Goal: Contribute content: Contribute content

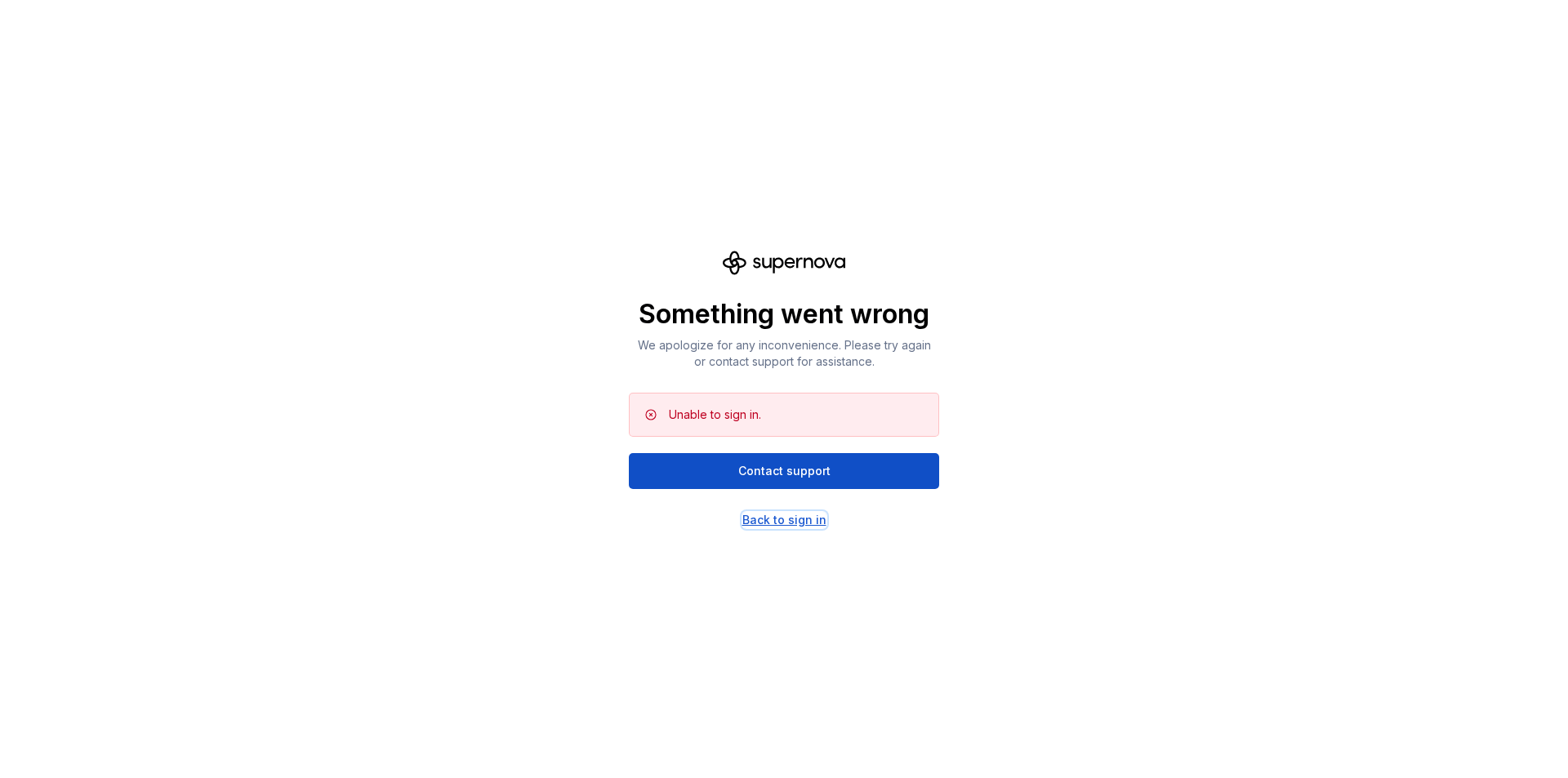
click at [788, 520] on div "Back to sign in" at bounding box center [784, 519] width 84 height 17
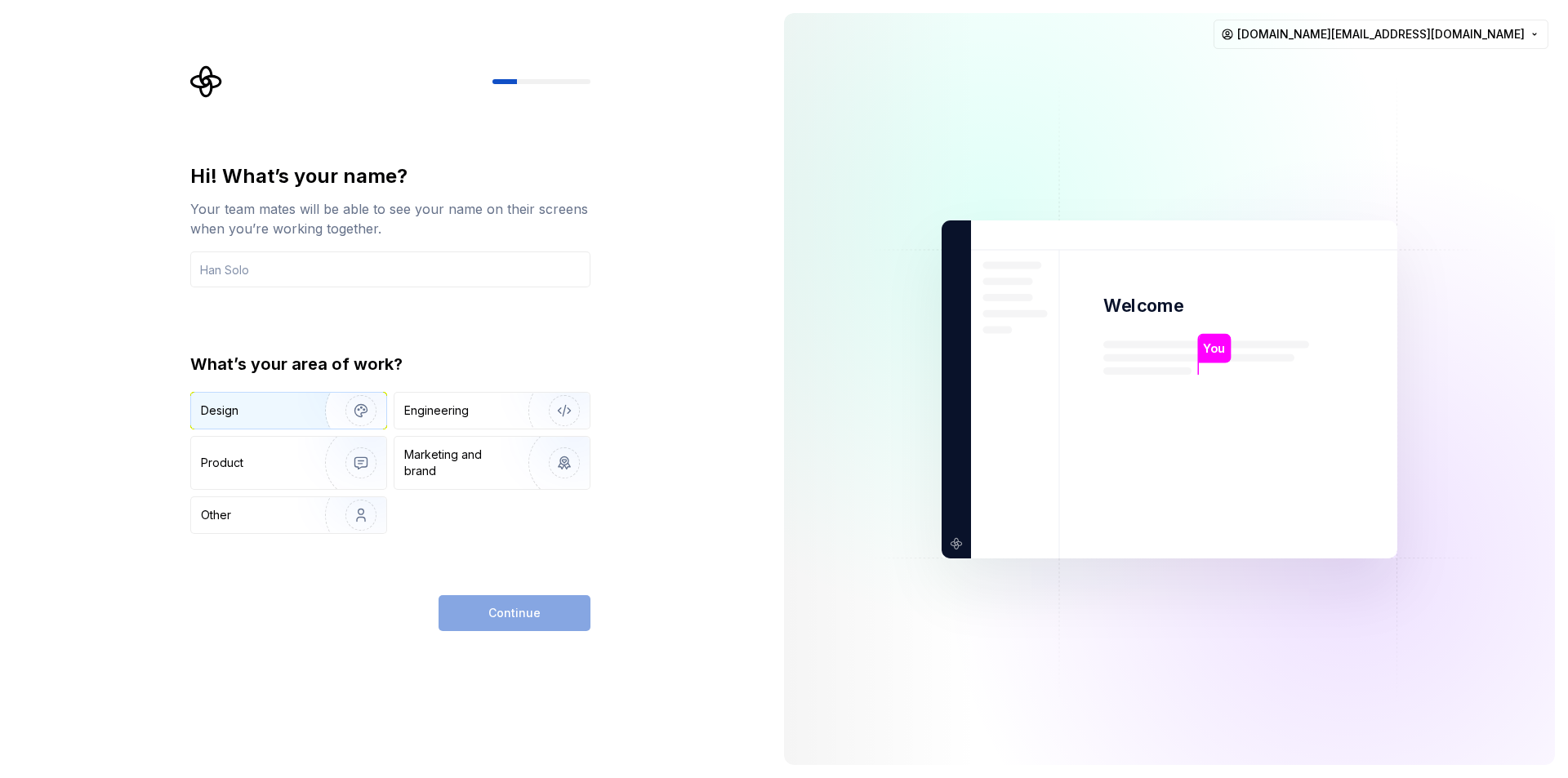
click at [283, 407] on div "Design" at bounding box center [252, 411] width 103 height 17
click at [284, 450] on div "Product" at bounding box center [288, 462] width 195 height 52
click at [246, 419] on div "Design" at bounding box center [288, 411] width 195 height 36
click at [428, 418] on div "Engineering" at bounding box center [436, 411] width 65 height 17
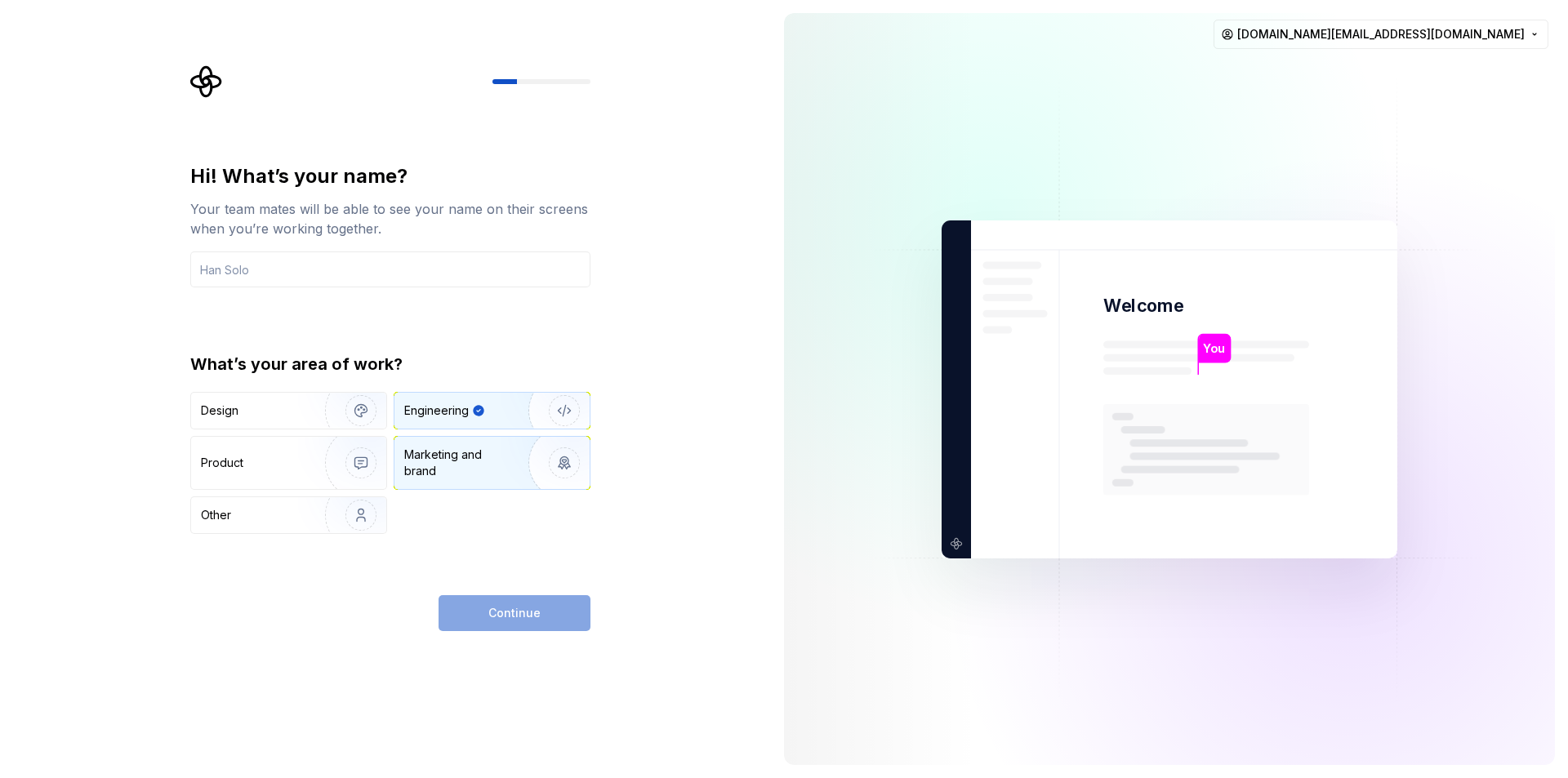
click at [465, 470] on div "Marketing and brand" at bounding box center [459, 462] width 110 height 32
click at [453, 415] on div "Engineering" at bounding box center [436, 411] width 65 height 17
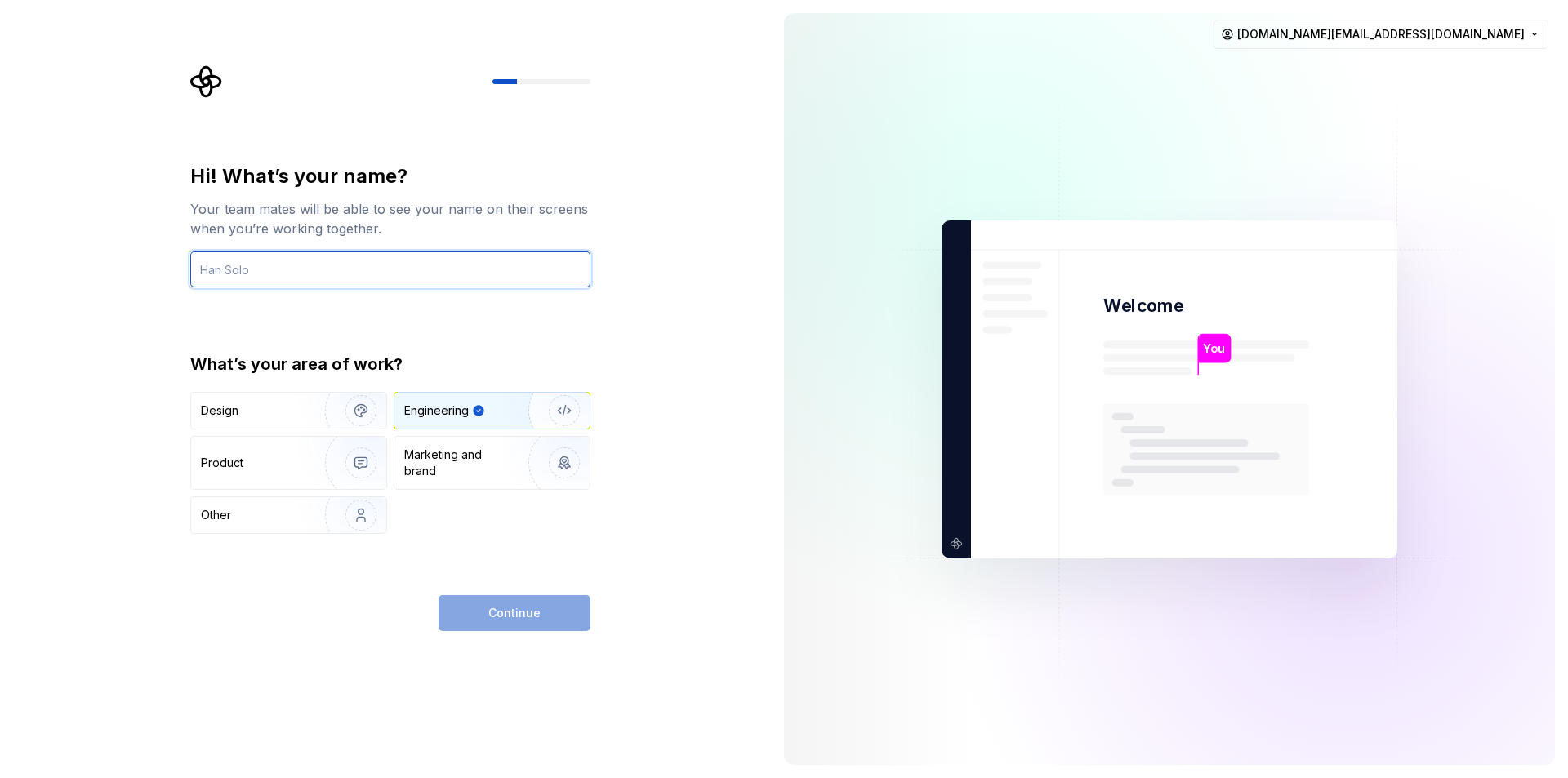
click at [379, 277] on input "text" at bounding box center [390, 269] width 400 height 36
type input "kulaib"
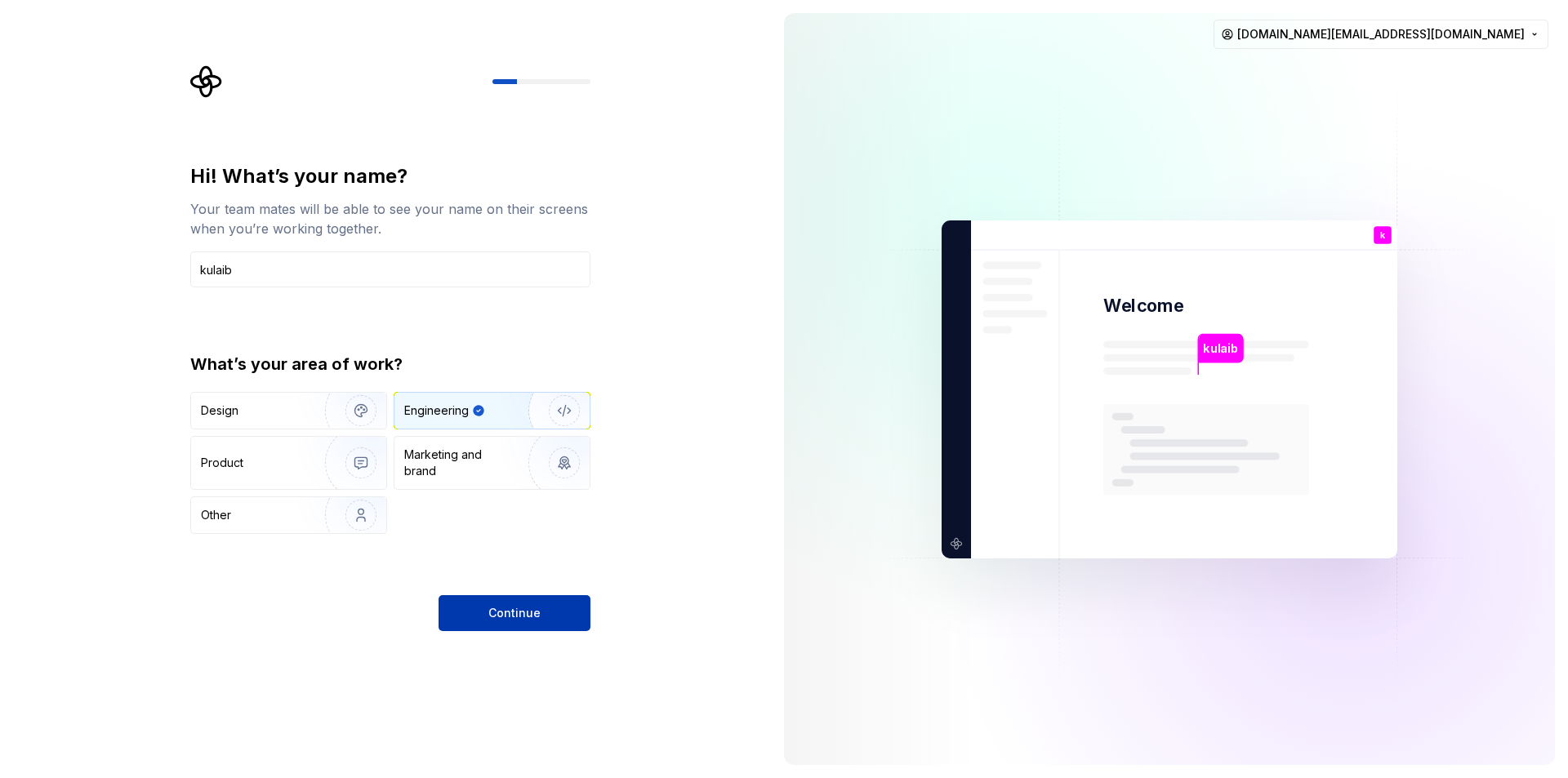
click at [494, 611] on span "Continue" at bounding box center [514, 612] width 52 height 17
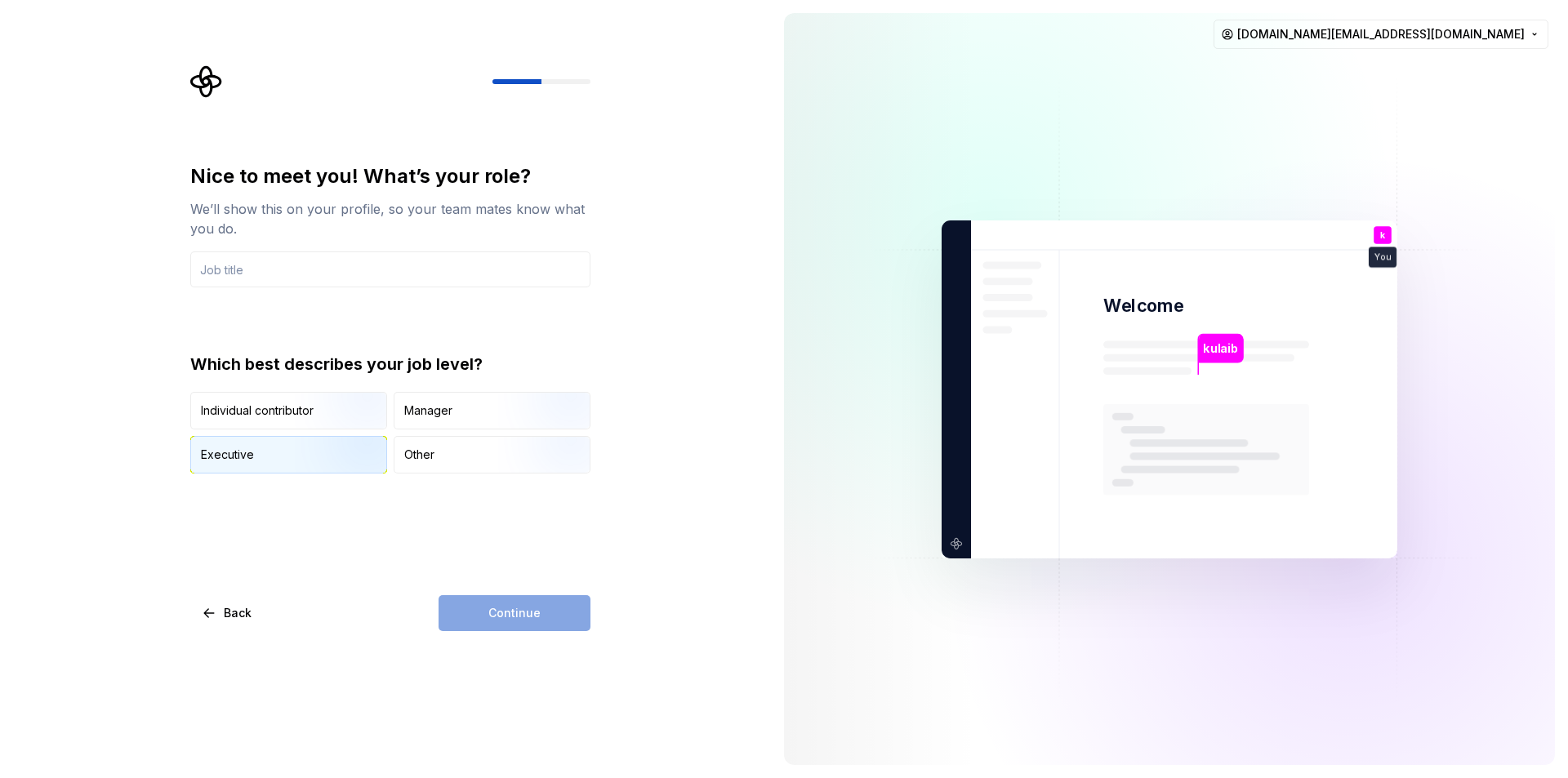
click at [306, 453] on img "button" at bounding box center [347, 475] width 105 height 110
click at [302, 265] on input "text" at bounding box center [390, 269] width 400 height 36
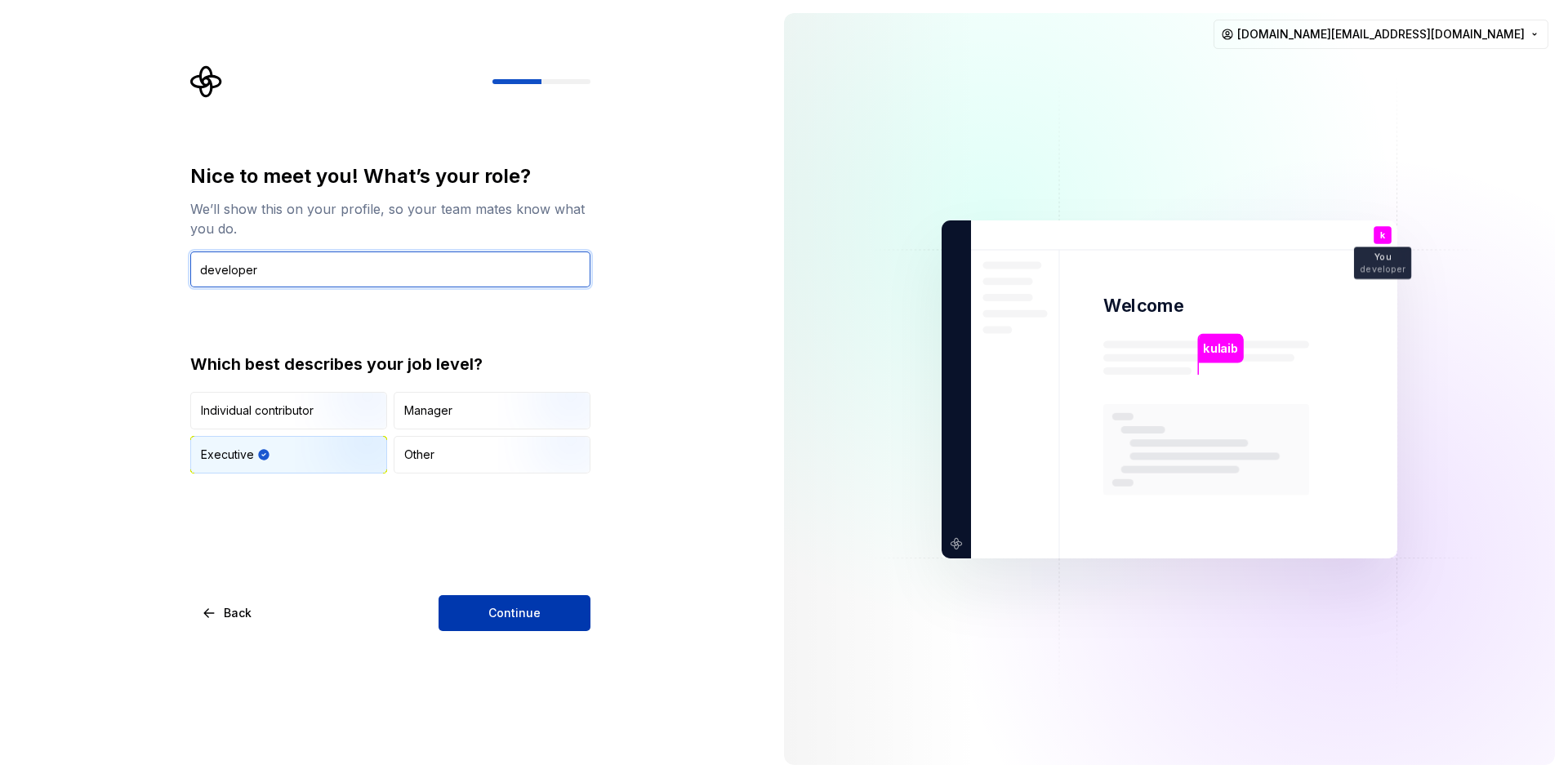
type input "developer"
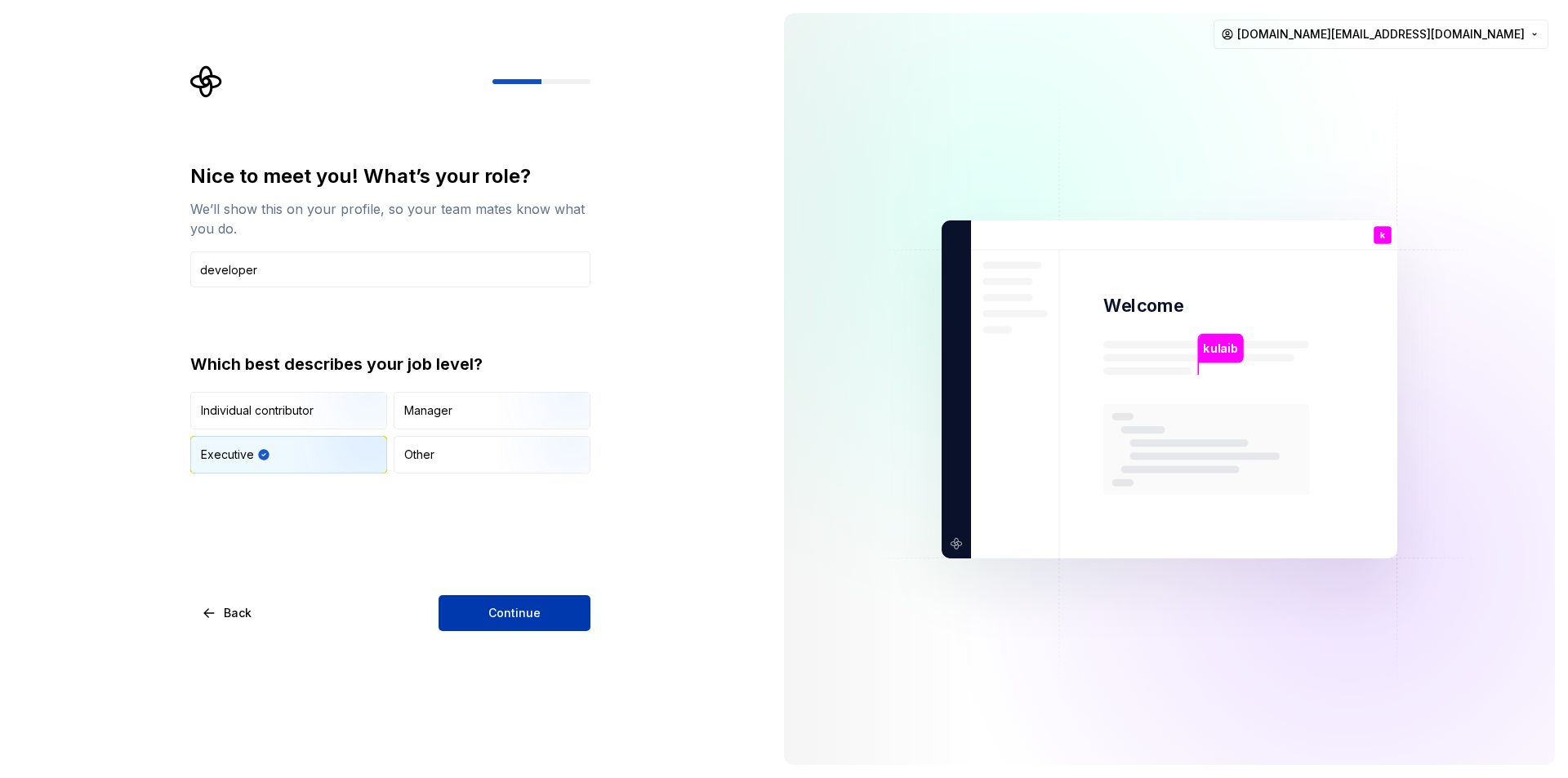
click at [521, 619] on span "Continue" at bounding box center [514, 612] width 52 height 17
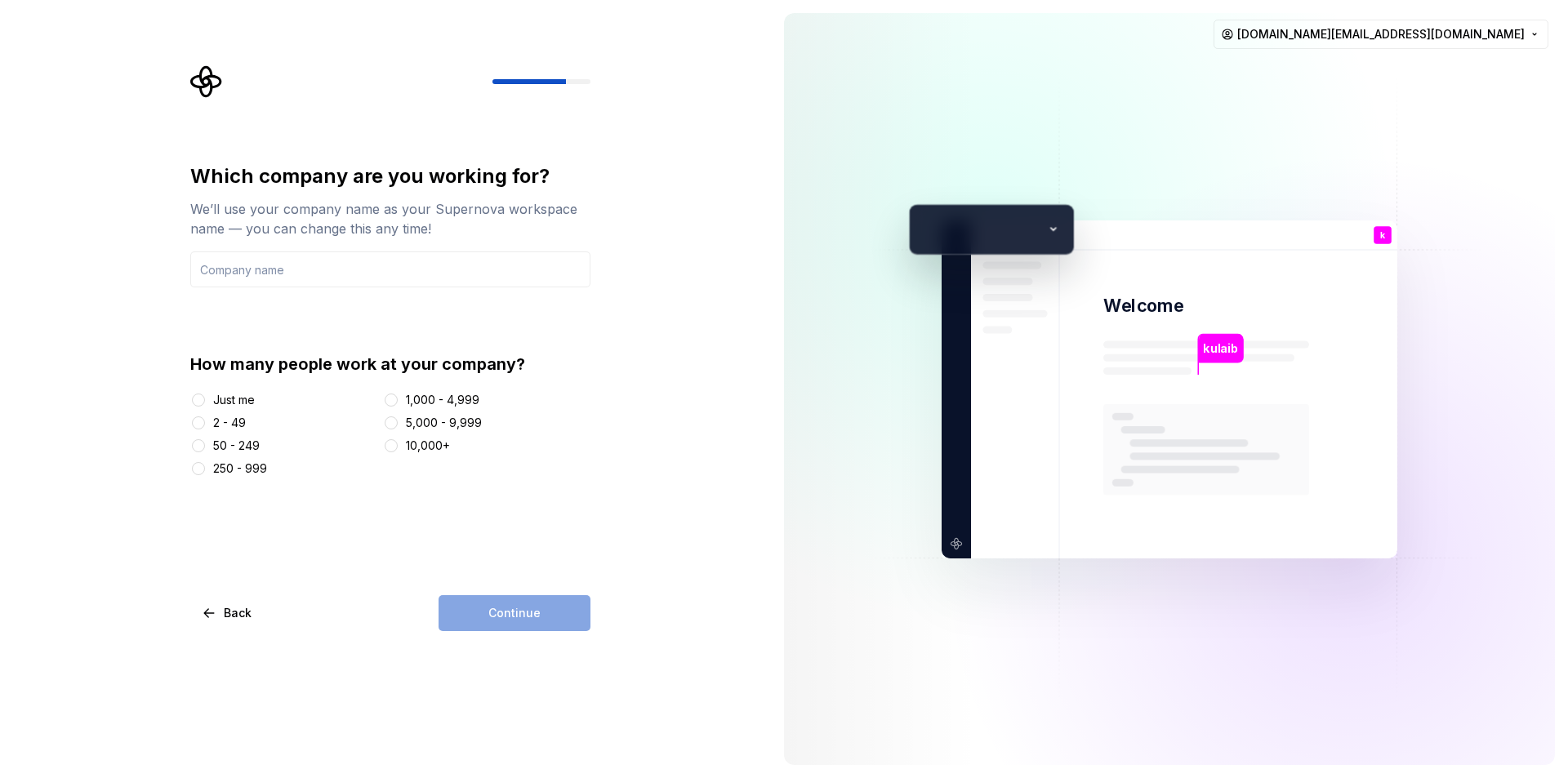
click at [247, 468] on div "250 - 999" at bounding box center [239, 468] width 54 height 17
click at [205, 468] on button "250 - 999" at bounding box center [198, 468] width 13 height 13
click at [357, 267] on input "text" at bounding box center [390, 269] width 400 height 36
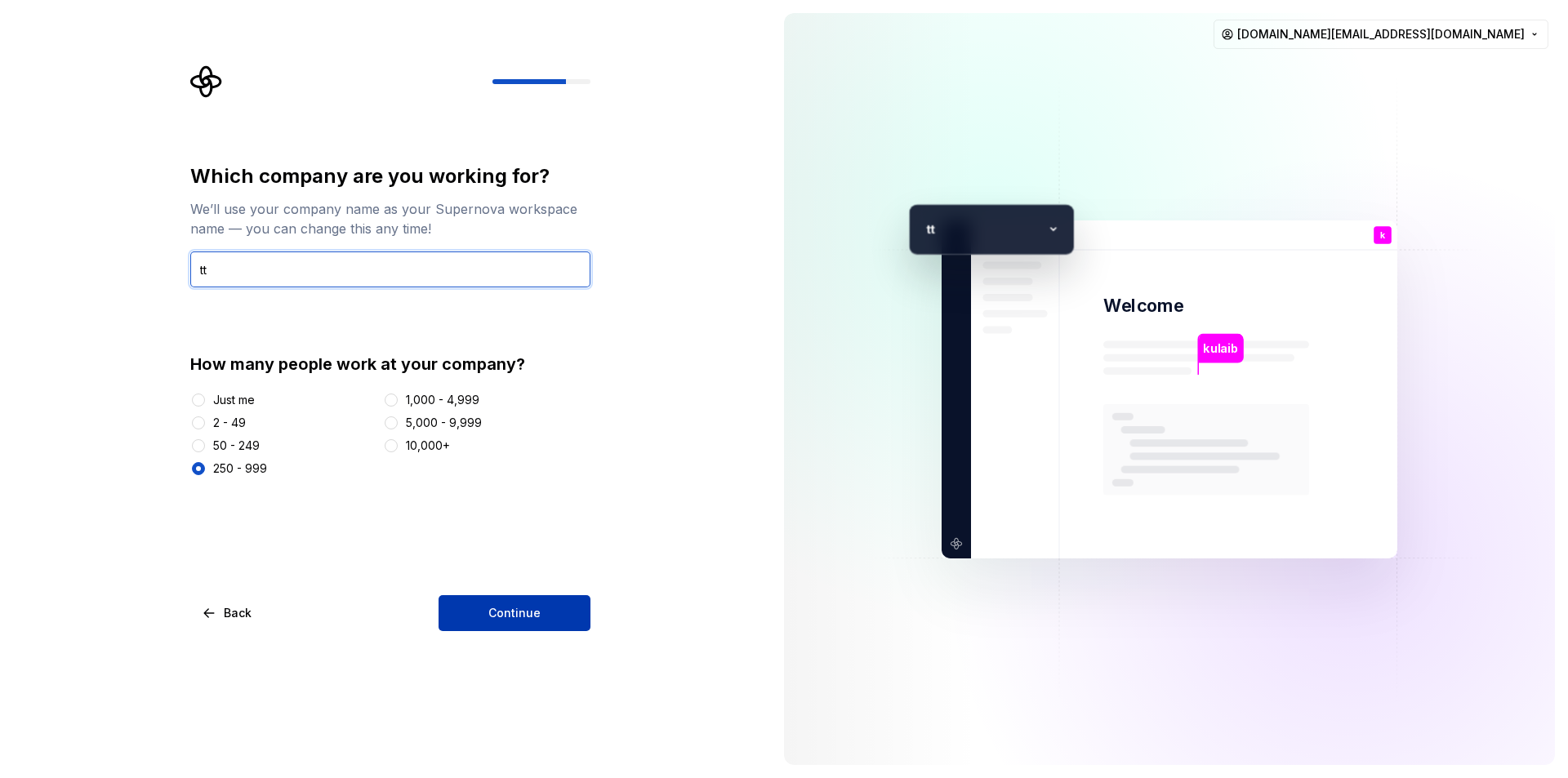
type input "tt"
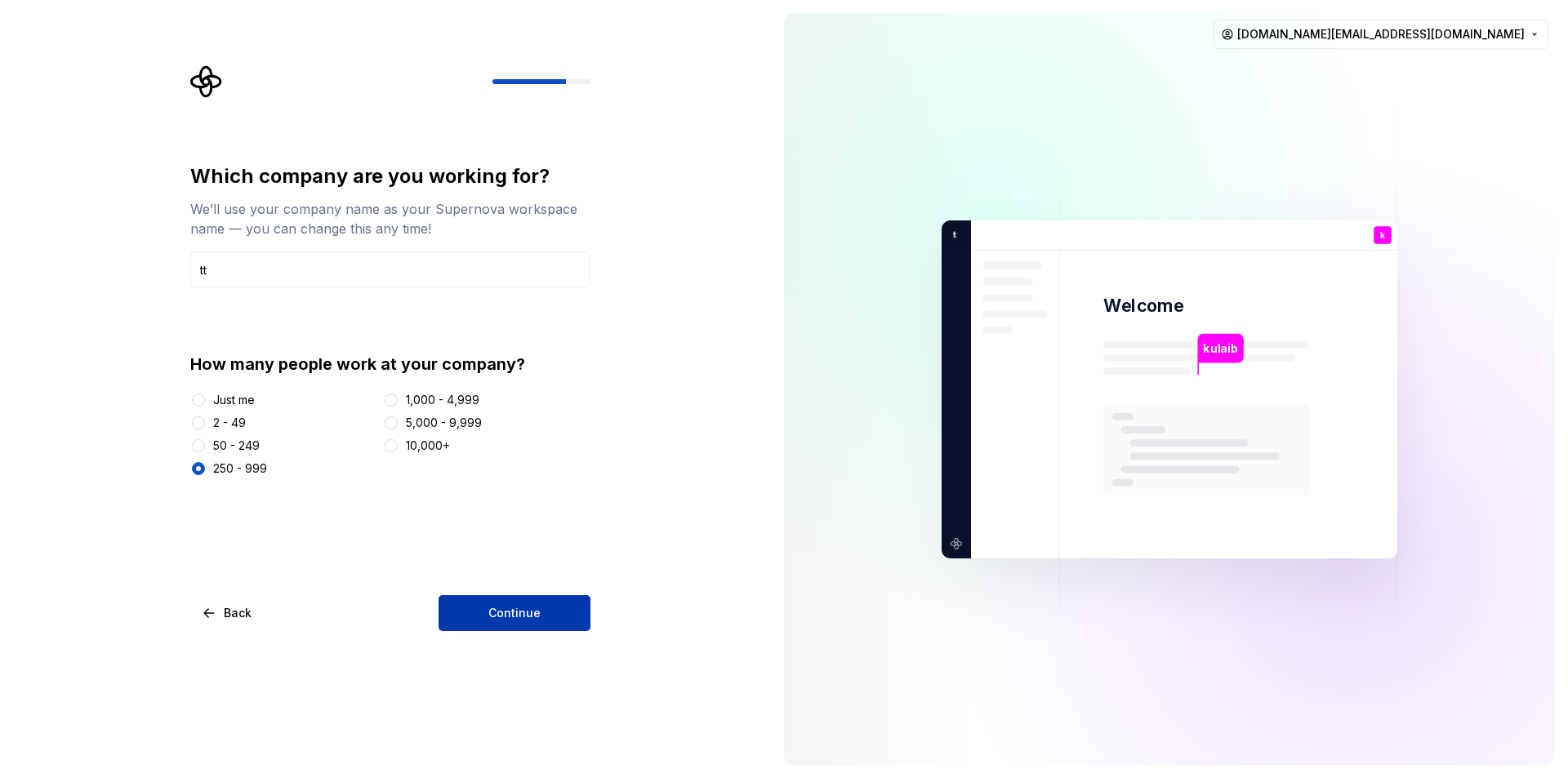
click at [525, 605] on span "Continue" at bounding box center [514, 612] width 52 height 17
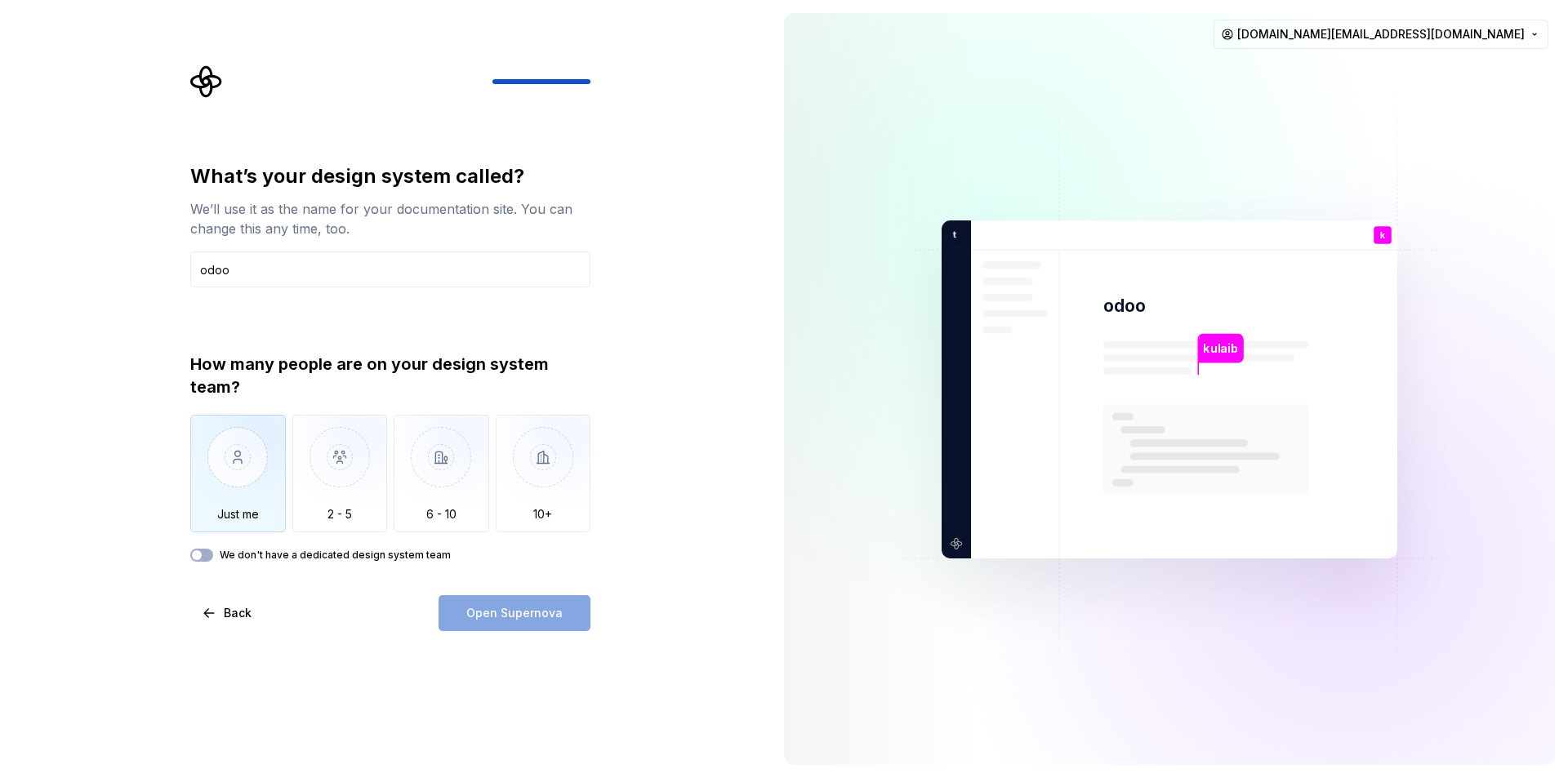
type input "odoo"
click at [212, 475] on img "button" at bounding box center [237, 469] width 95 height 110
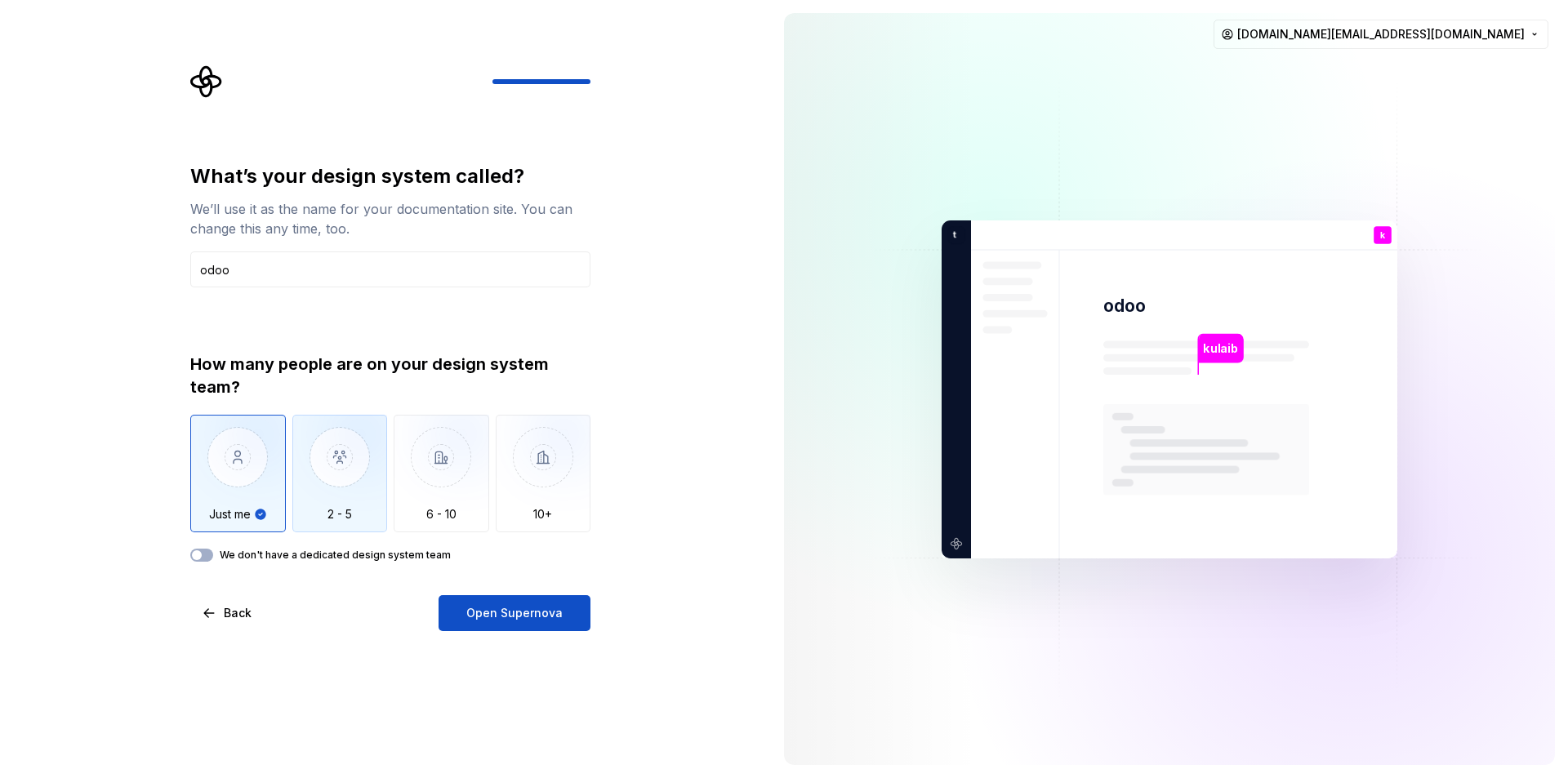
click at [329, 485] on img "button" at bounding box center [339, 469] width 95 height 110
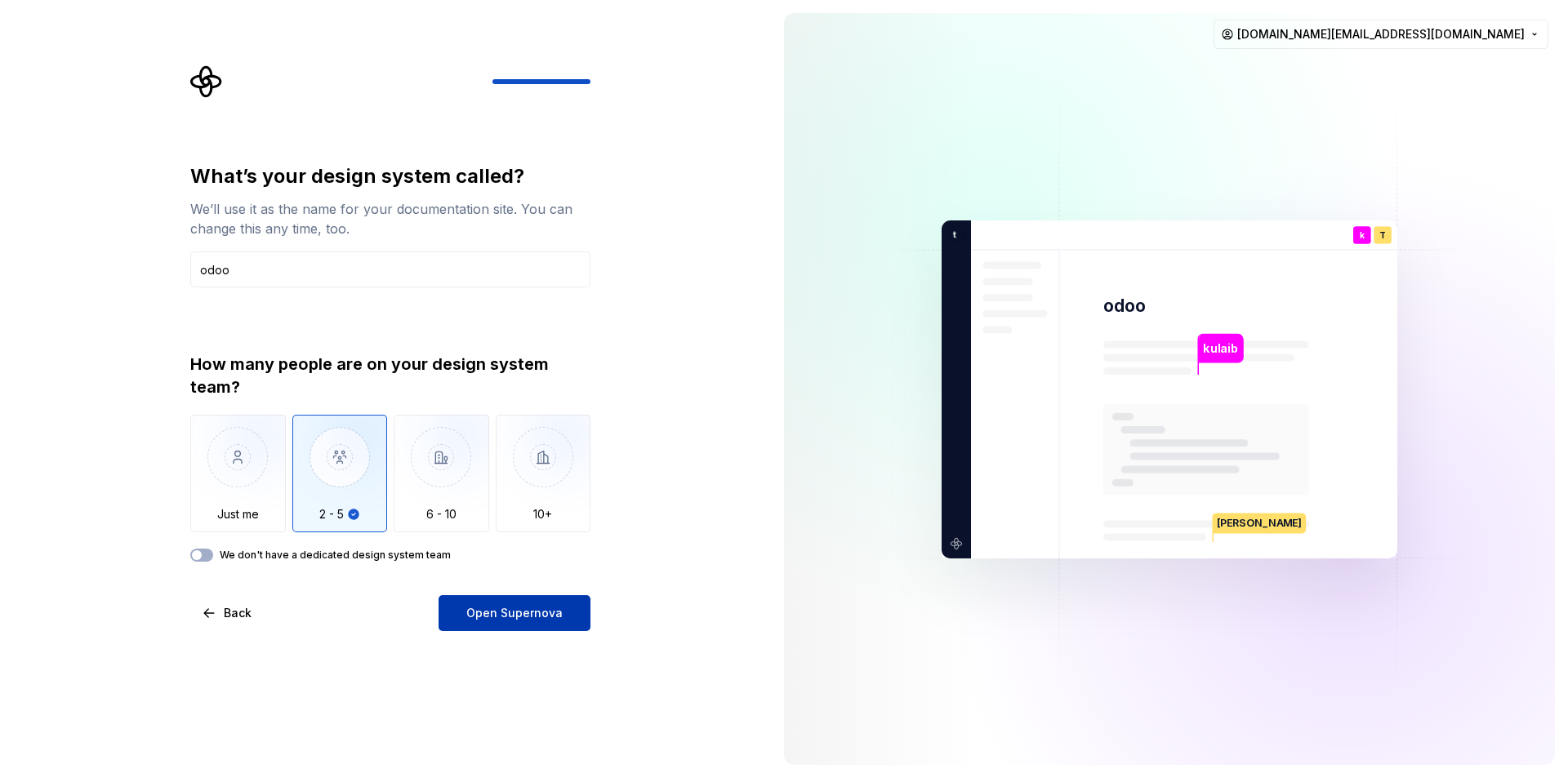
click at [509, 605] on span "Open Supernova" at bounding box center [514, 612] width 96 height 17
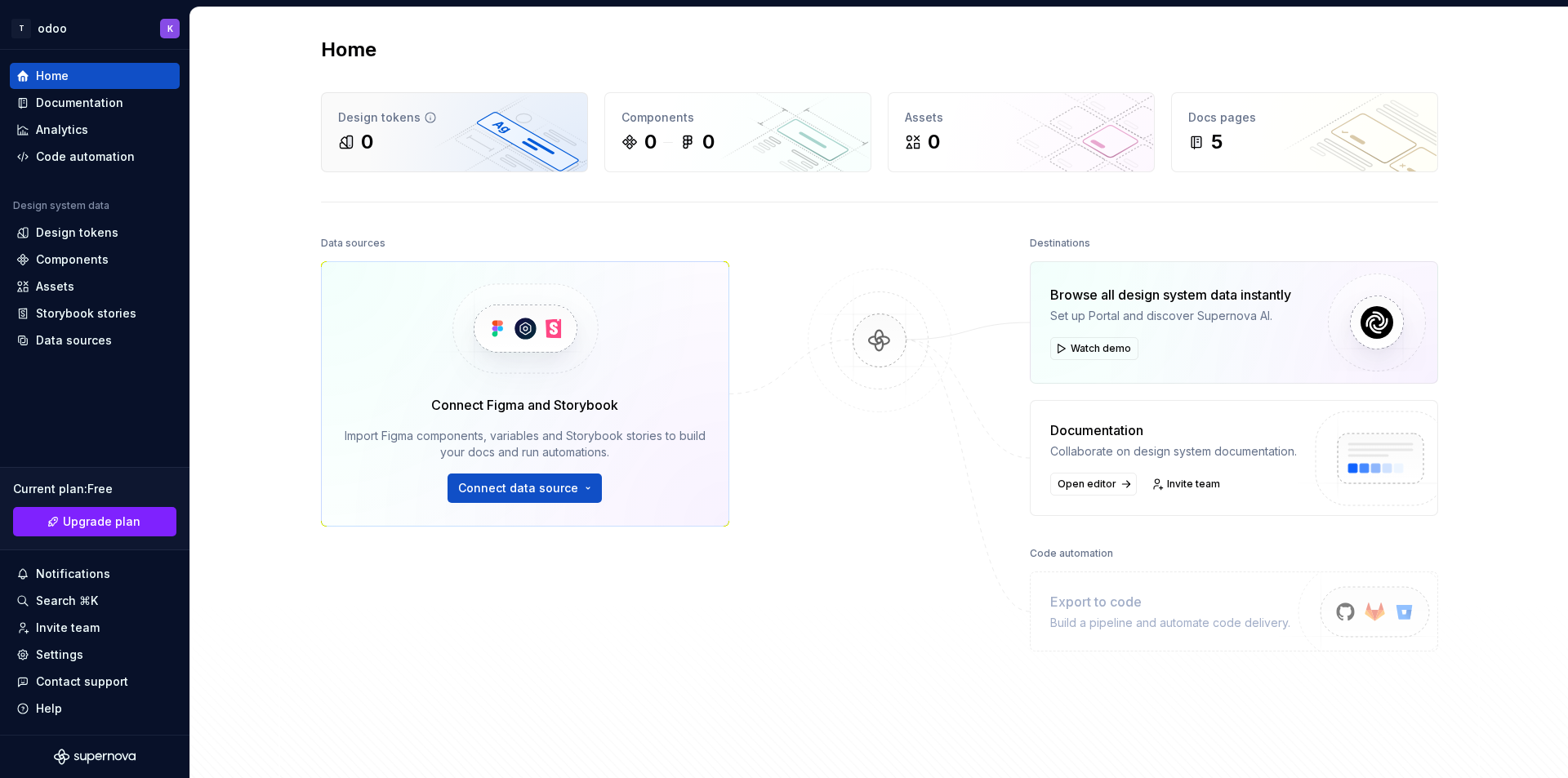
click at [408, 136] on div "0" at bounding box center [454, 142] width 232 height 26
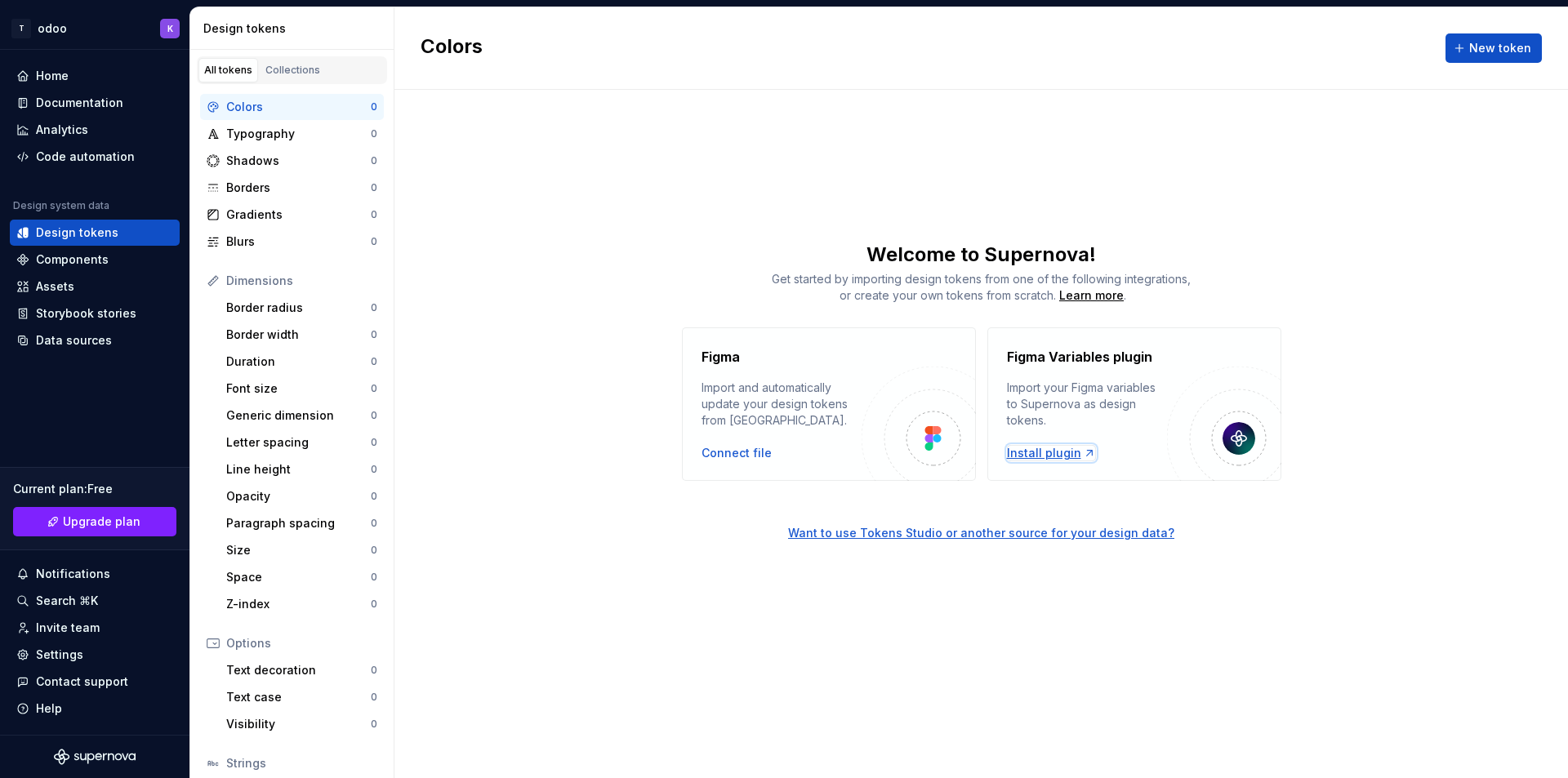
click at [1054, 453] on div "Install plugin" at bounding box center [1051, 453] width 89 height 17
click at [1474, 46] on span "New token" at bounding box center [1499, 48] width 62 height 17
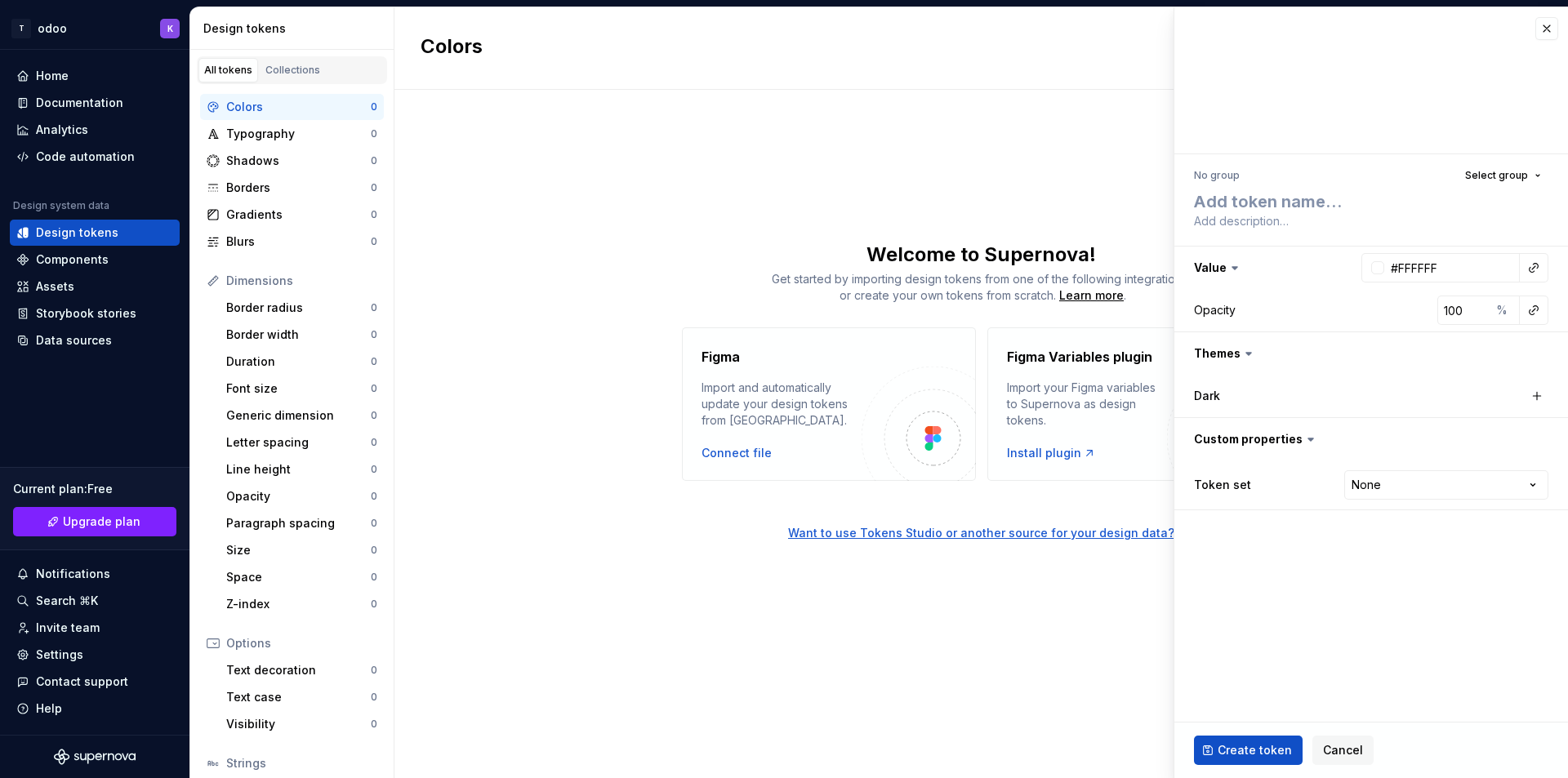
type textarea "*"
type textarea "p"
type textarea "*"
type textarea "pr"
type textarea "*"
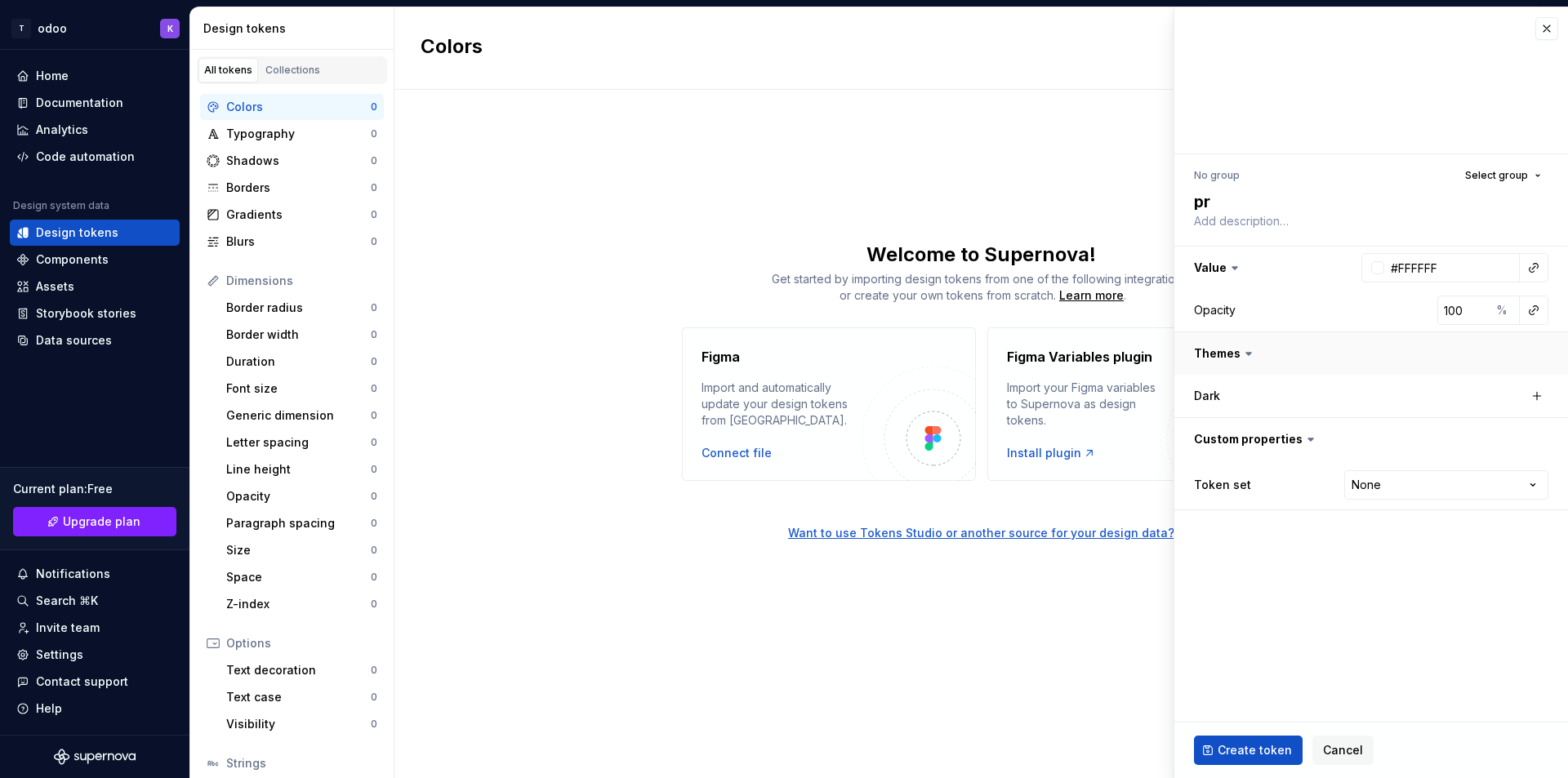
scroll to position [2, 0]
type textarea "pri"
type textarea "*"
type textarea "prim"
type textarea "*"
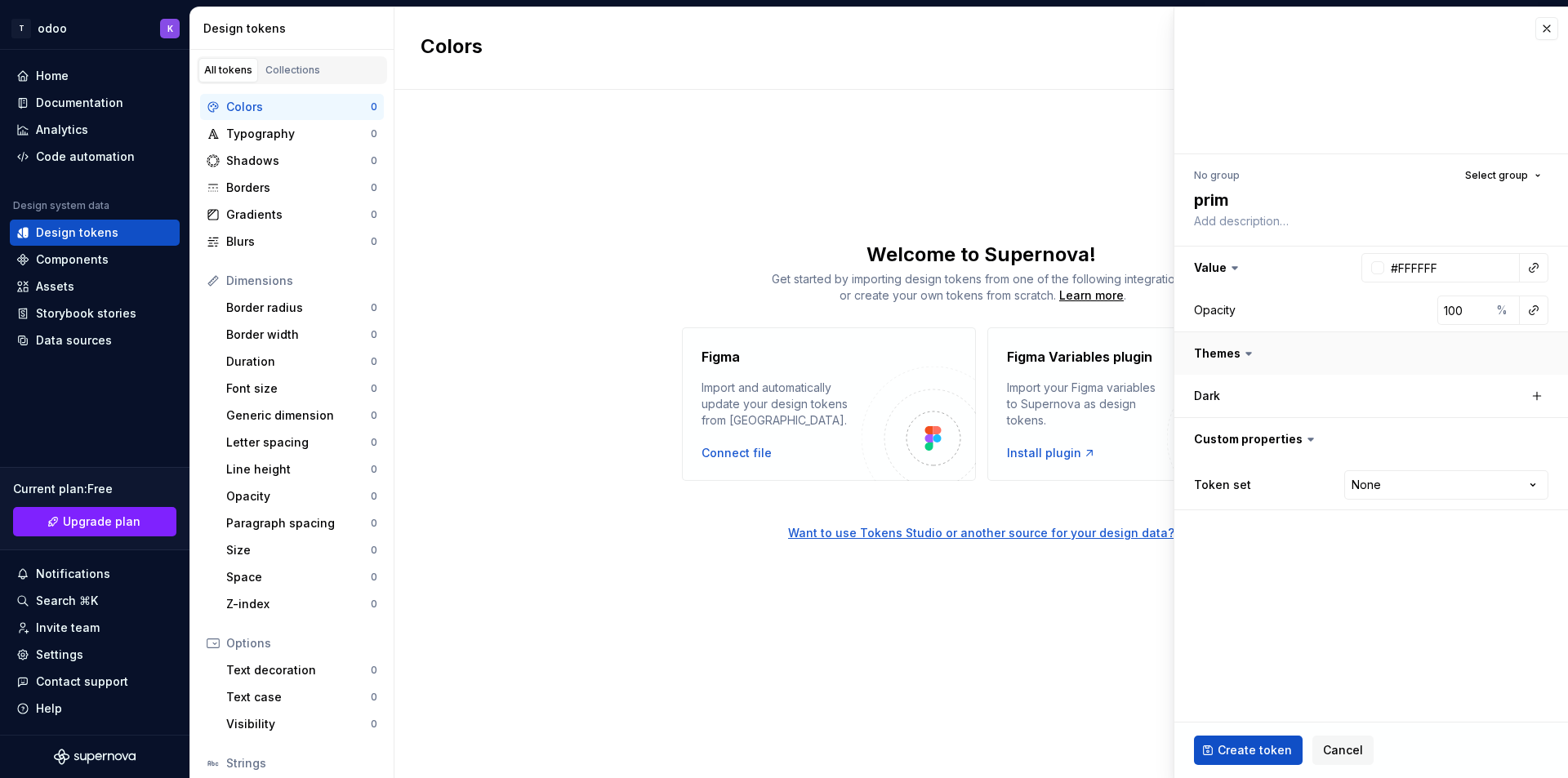
type textarea "prima"
type textarea "*"
type textarea "primar"
type textarea "*"
type textarea "primary"
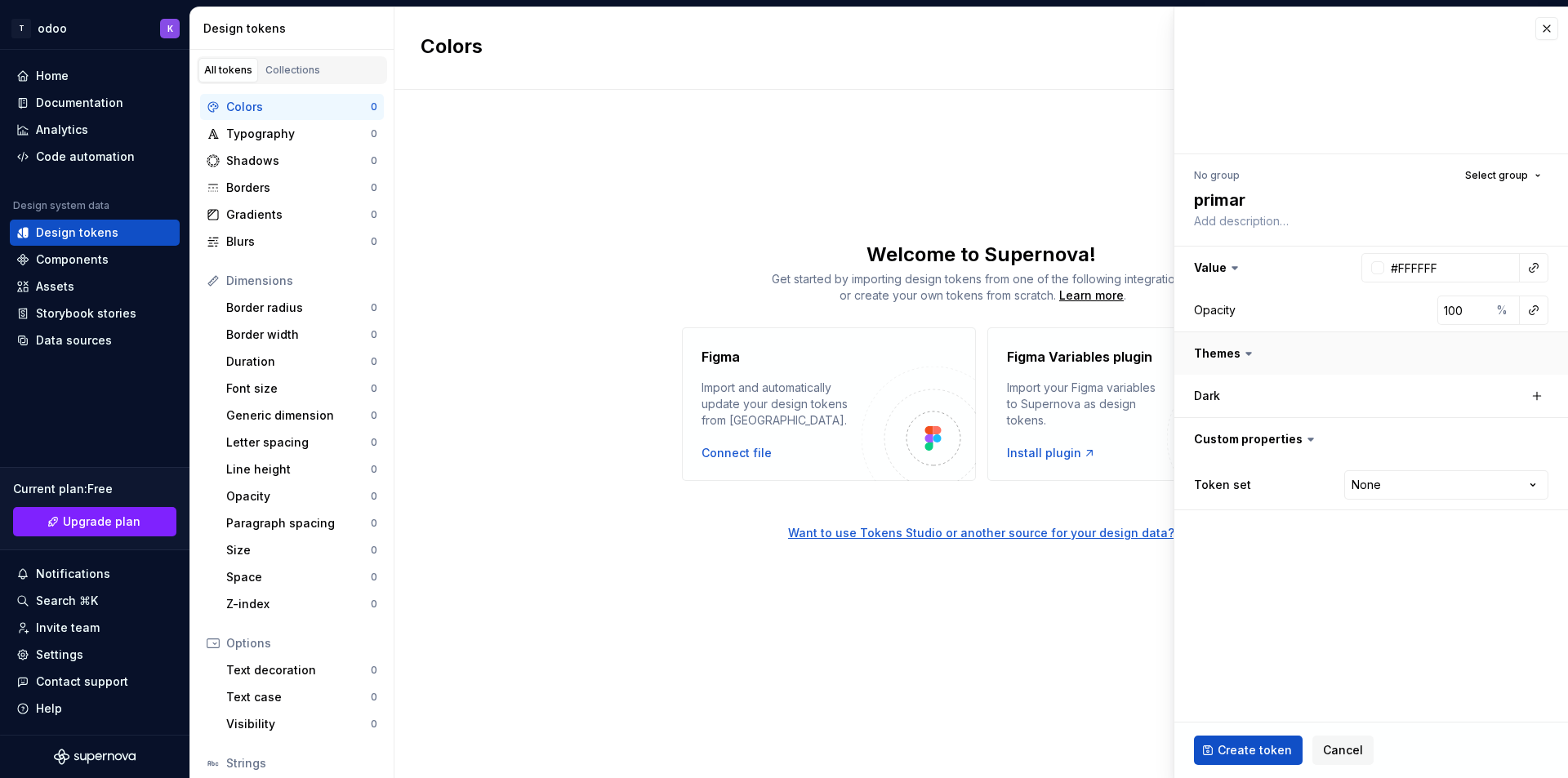
type textarea "*"
type textarea "primary"
click at [1500, 174] on span "Select group" at bounding box center [1496, 174] width 63 height 13
click at [1539, 399] on button "button" at bounding box center [1536, 395] width 23 height 23
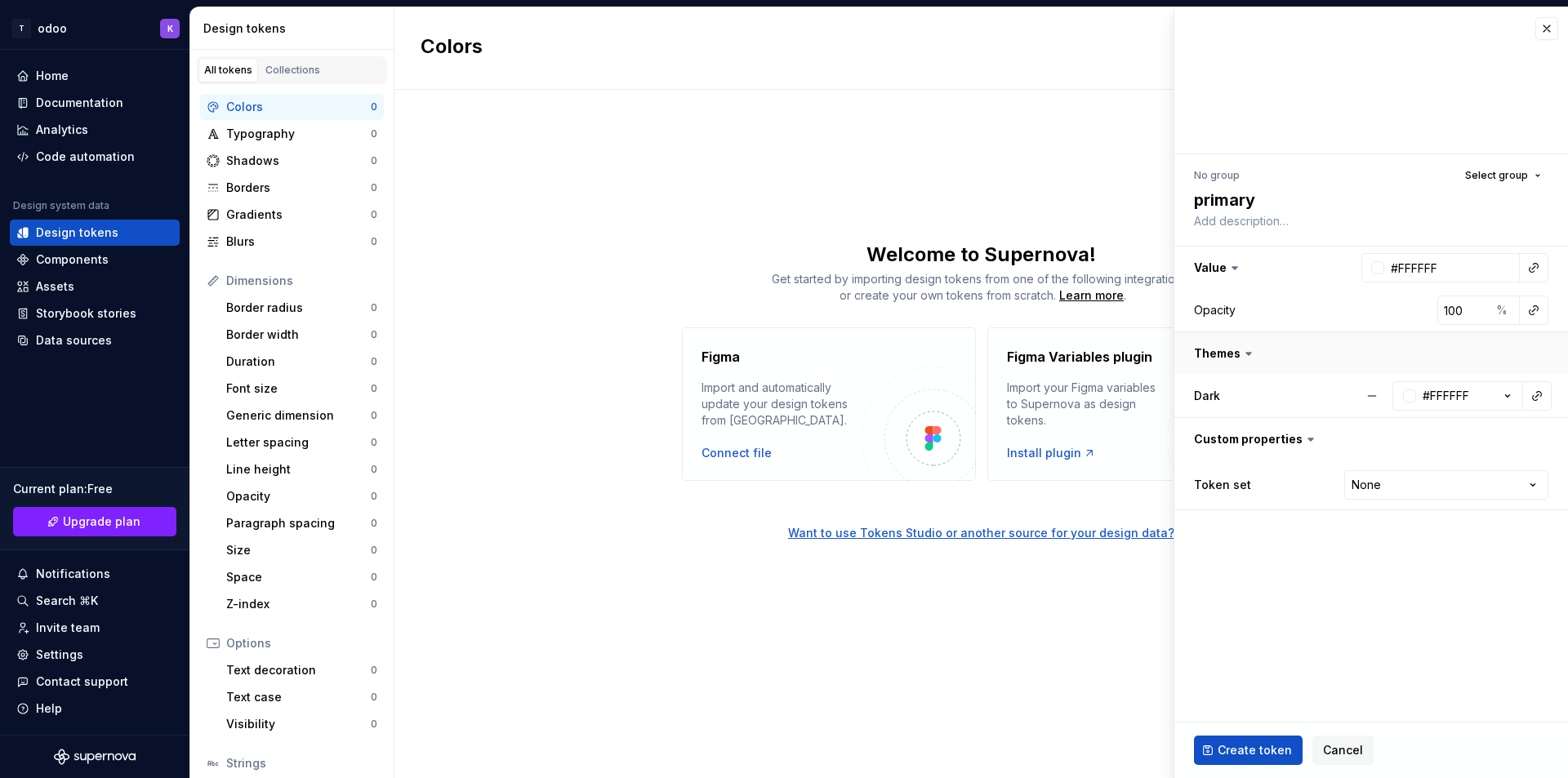
click at [1235, 357] on button "button" at bounding box center [1371, 353] width 394 height 42
click at [1239, 360] on button "button" at bounding box center [1371, 353] width 394 height 42
type textarea "*"
click at [1380, 485] on html "T odoo K Home Documentation Analytics Code automation Design system data Design…" at bounding box center [784, 389] width 1568 height 778
click at [1538, 485] on html "T odoo K Home Documentation Analytics Code automation Design system data Design…" at bounding box center [784, 389] width 1568 height 778
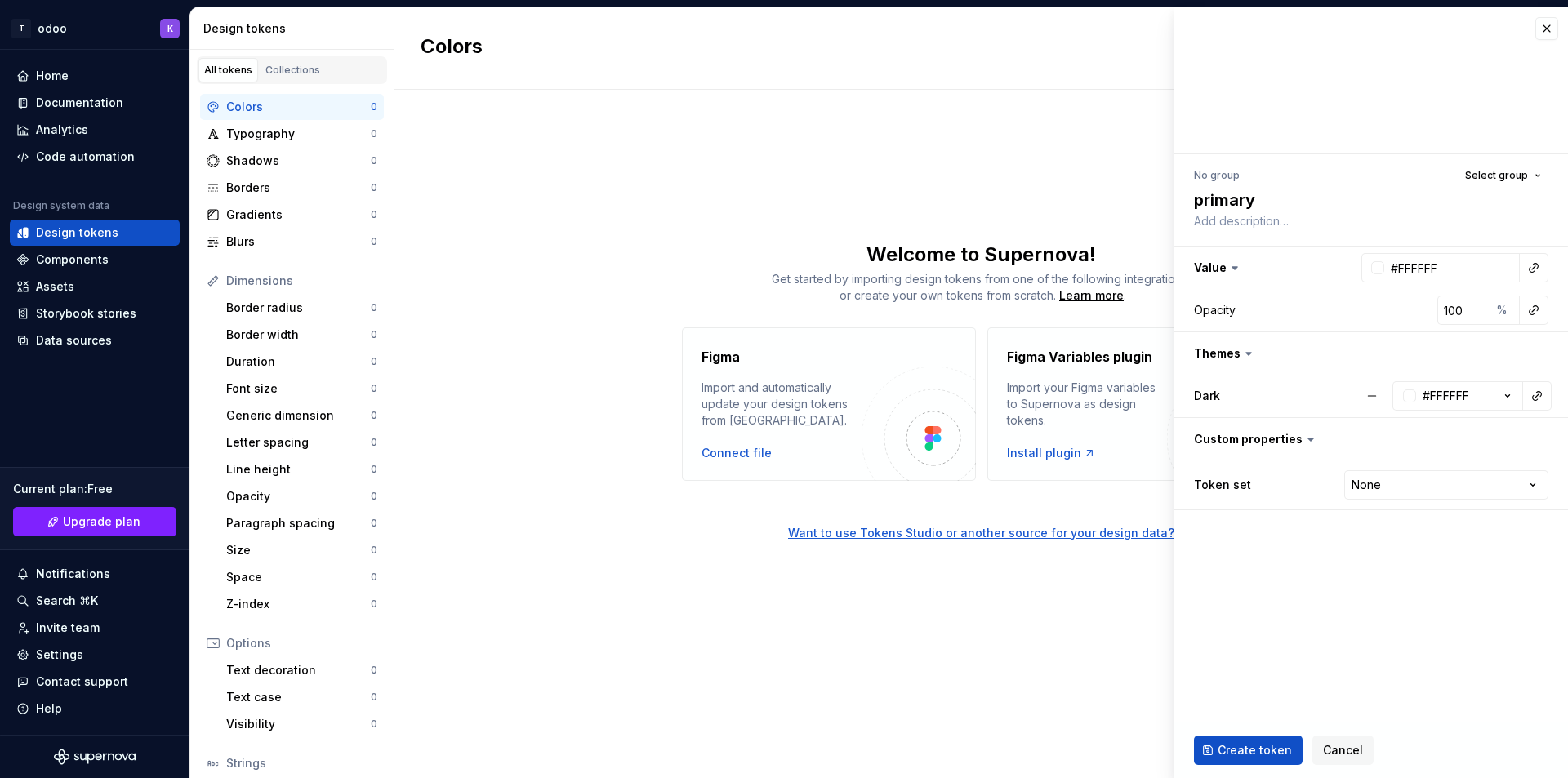
click at [1538, 485] on html "T odoo K Home Documentation Analytics Code automation Design system data Design…" at bounding box center [784, 389] width 1568 height 778
select select "**********"
click at [1234, 755] on span "Create token" at bounding box center [1254, 750] width 74 height 17
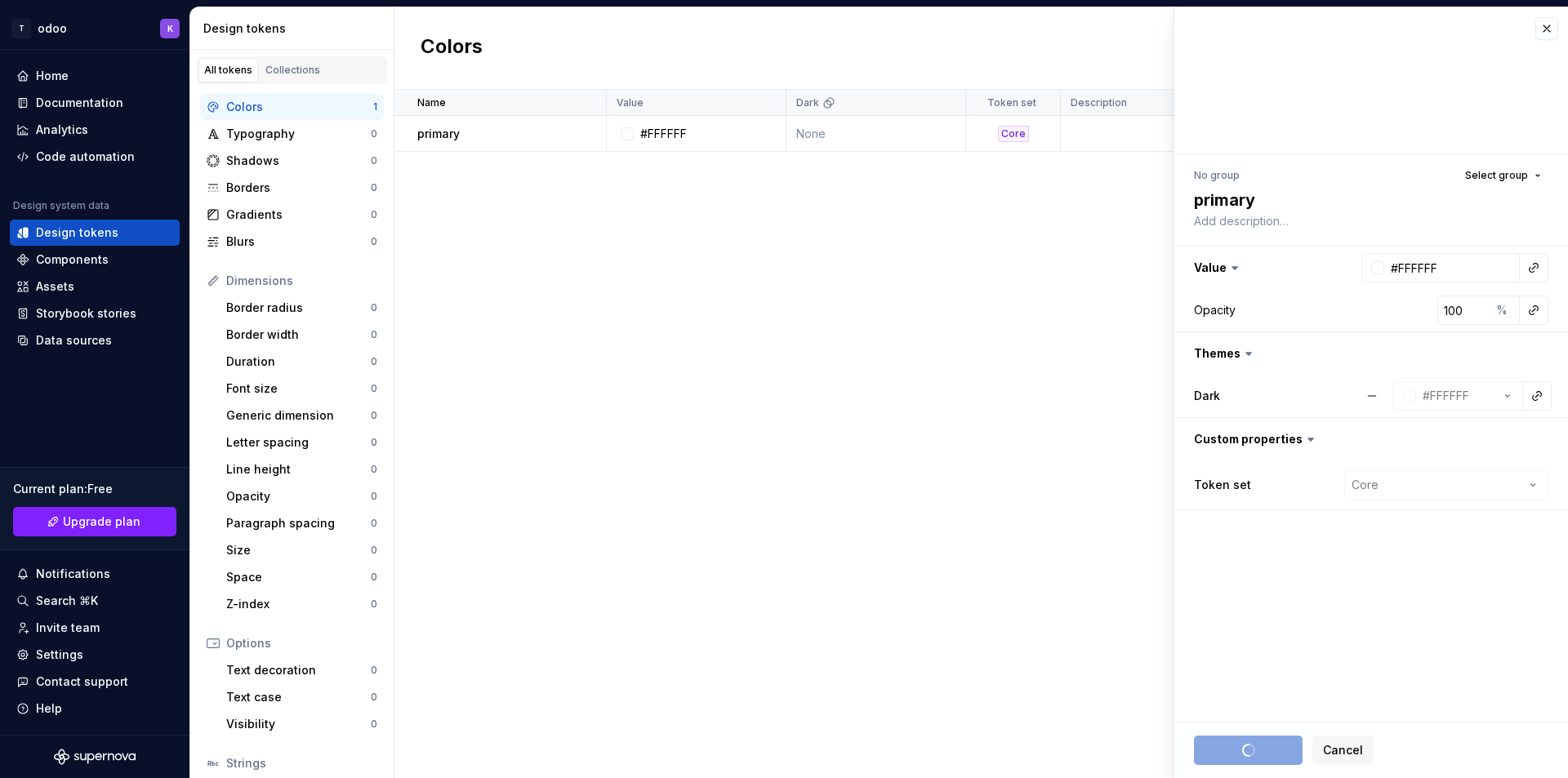
type textarea "*"
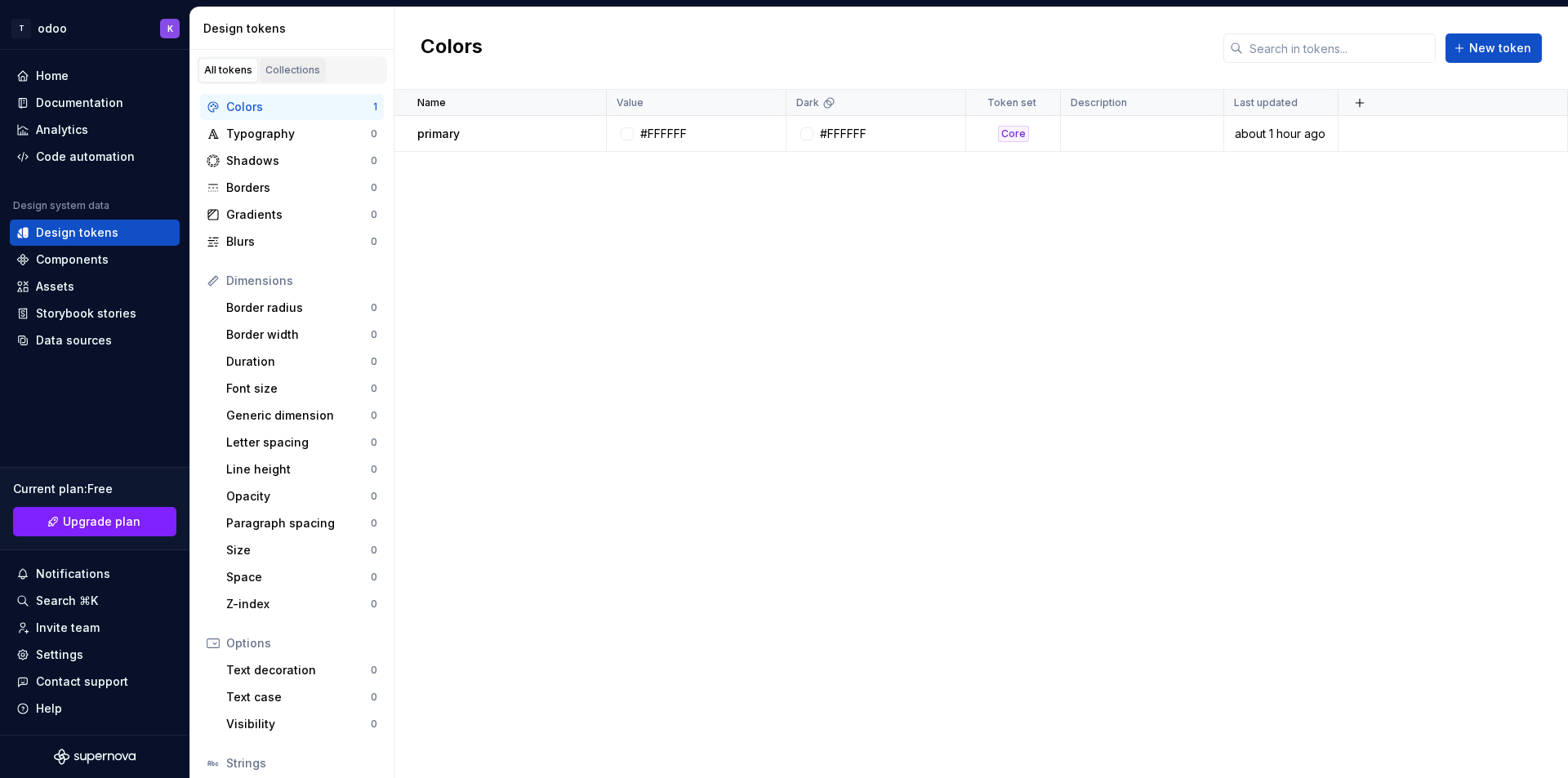
click at [301, 72] on div "Collections" at bounding box center [293, 70] width 55 height 13
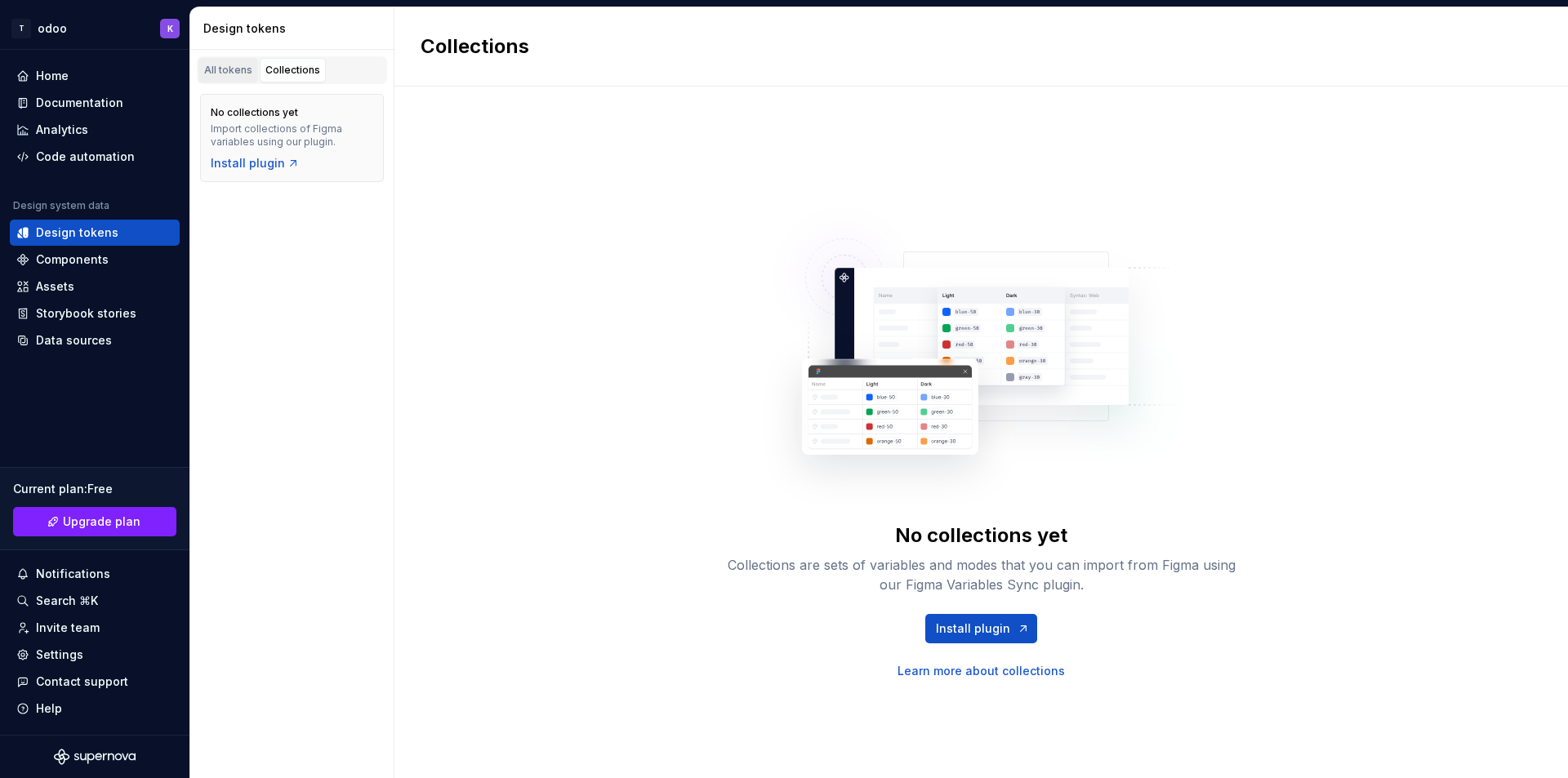
click at [236, 60] on link "All tokens" at bounding box center [227, 70] width 60 height 24
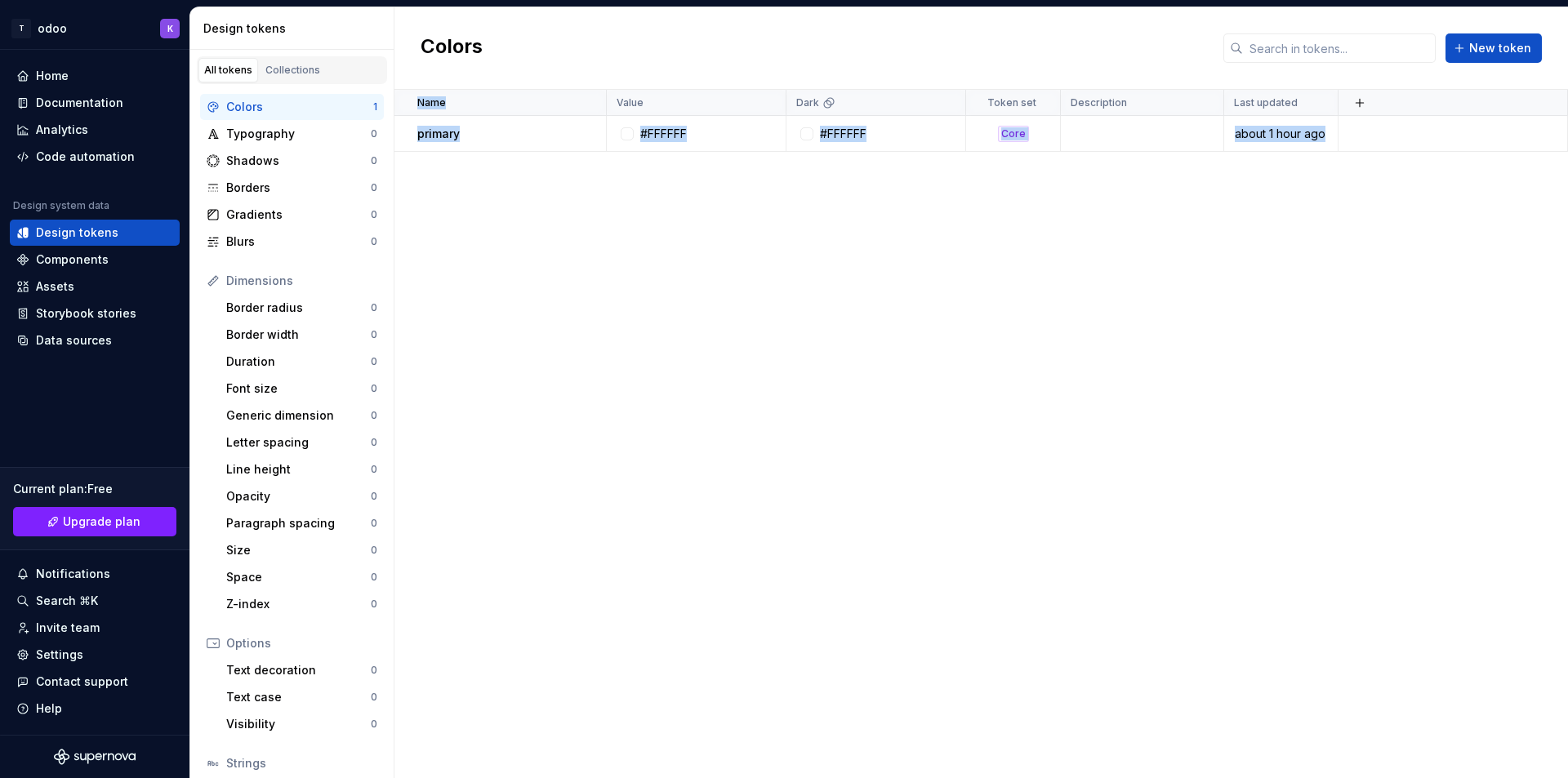
drag, startPoint x: 1372, startPoint y: 127, endPoint x: 438, endPoint y: 153, distance: 934.4
click at [438, 153] on div "Name Value Dark Token set Description Last updated primary #FFFFFF #FFFFFF Core…" at bounding box center [980, 434] width 1173 height 688
click at [541, 297] on div "Name Value Dark Token set Description Last updated primary #FFFFFF #FFFFFF Core…" at bounding box center [980, 434] width 1173 height 688
click at [74, 258] on div "Components" at bounding box center [73, 260] width 73 height 17
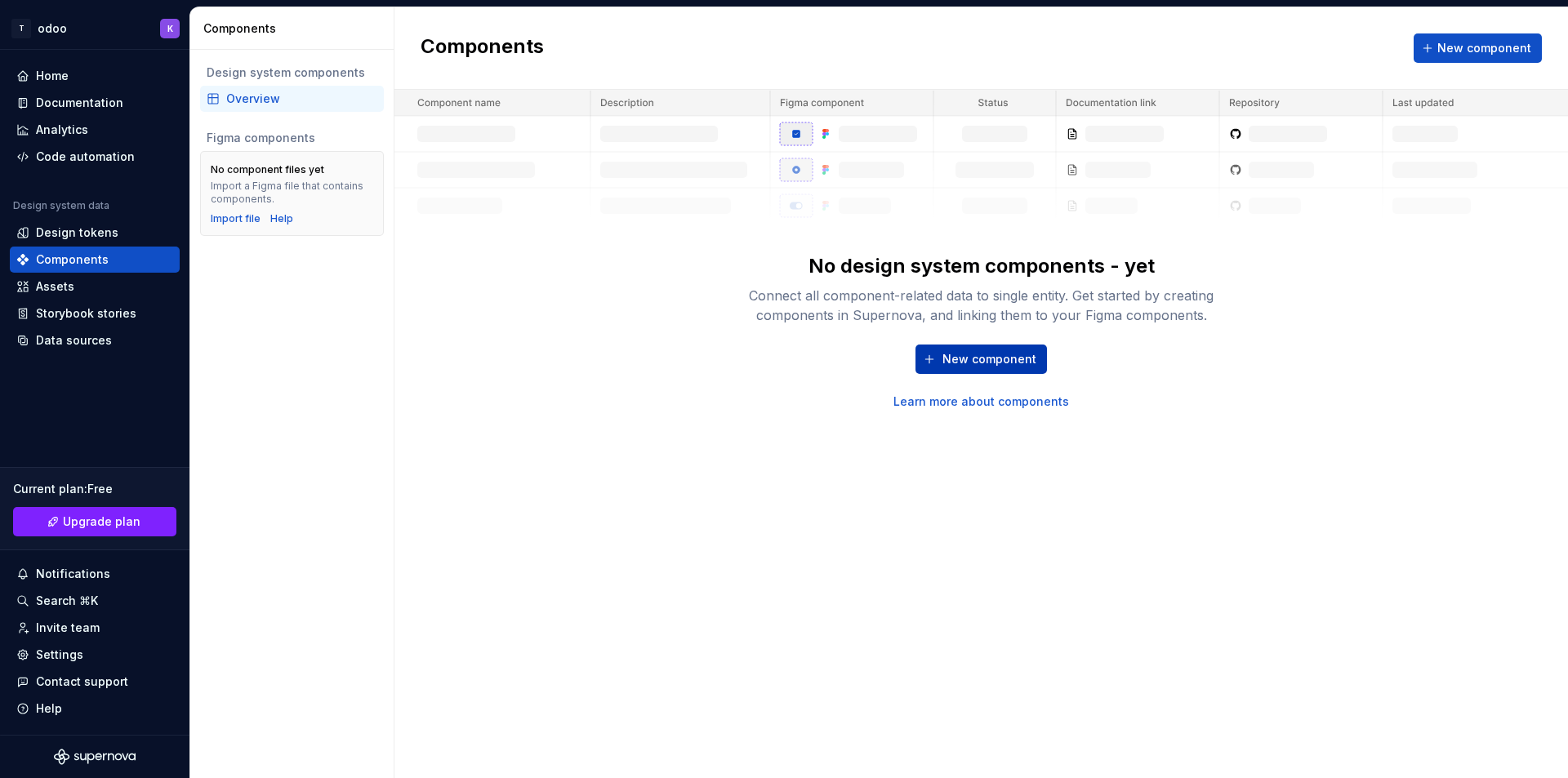
click at [949, 359] on span "New component" at bounding box center [989, 359] width 94 height 17
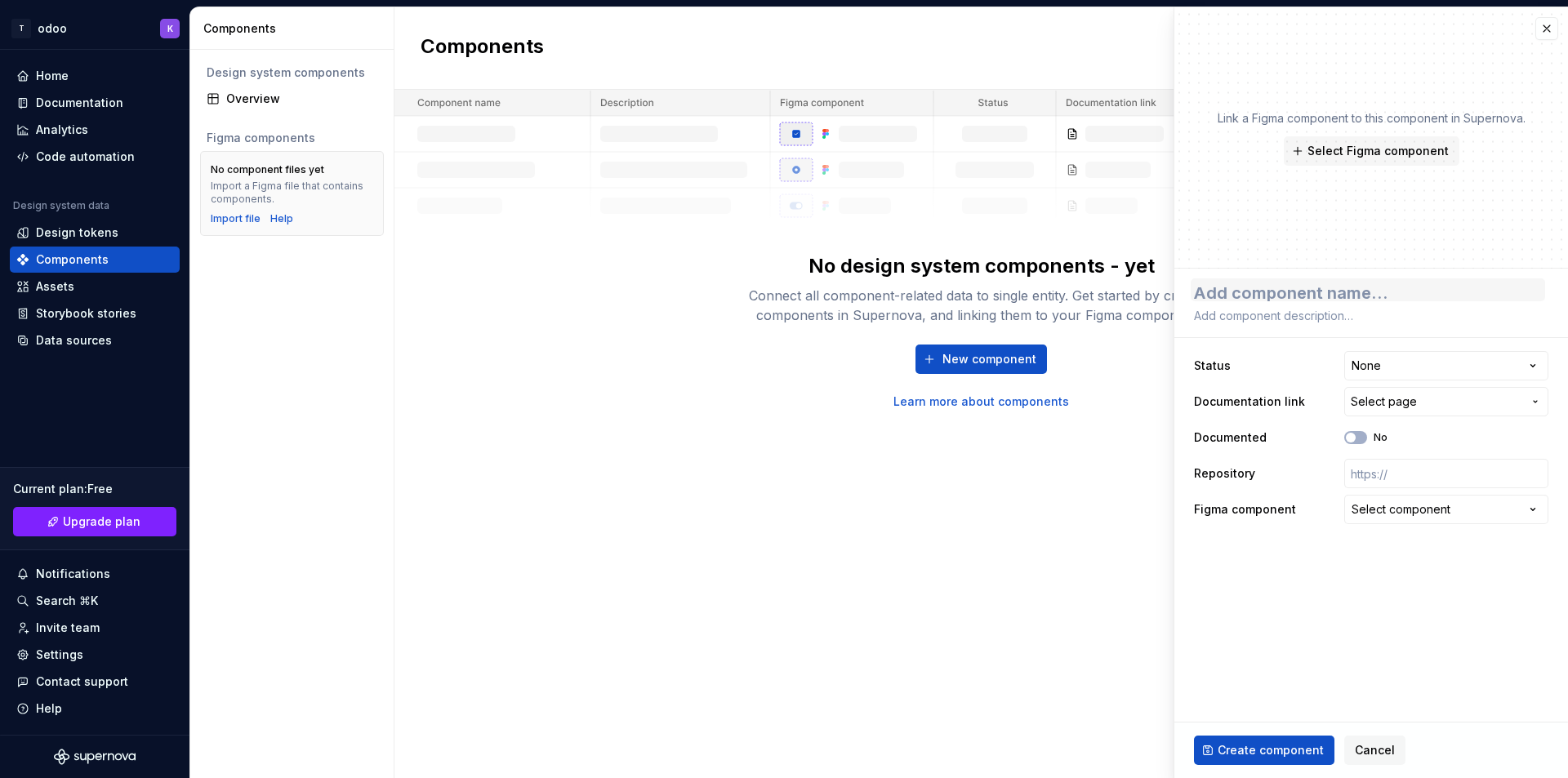
type textarea "*"
type textarea "b"
type textarea "*"
type textarea "ba"
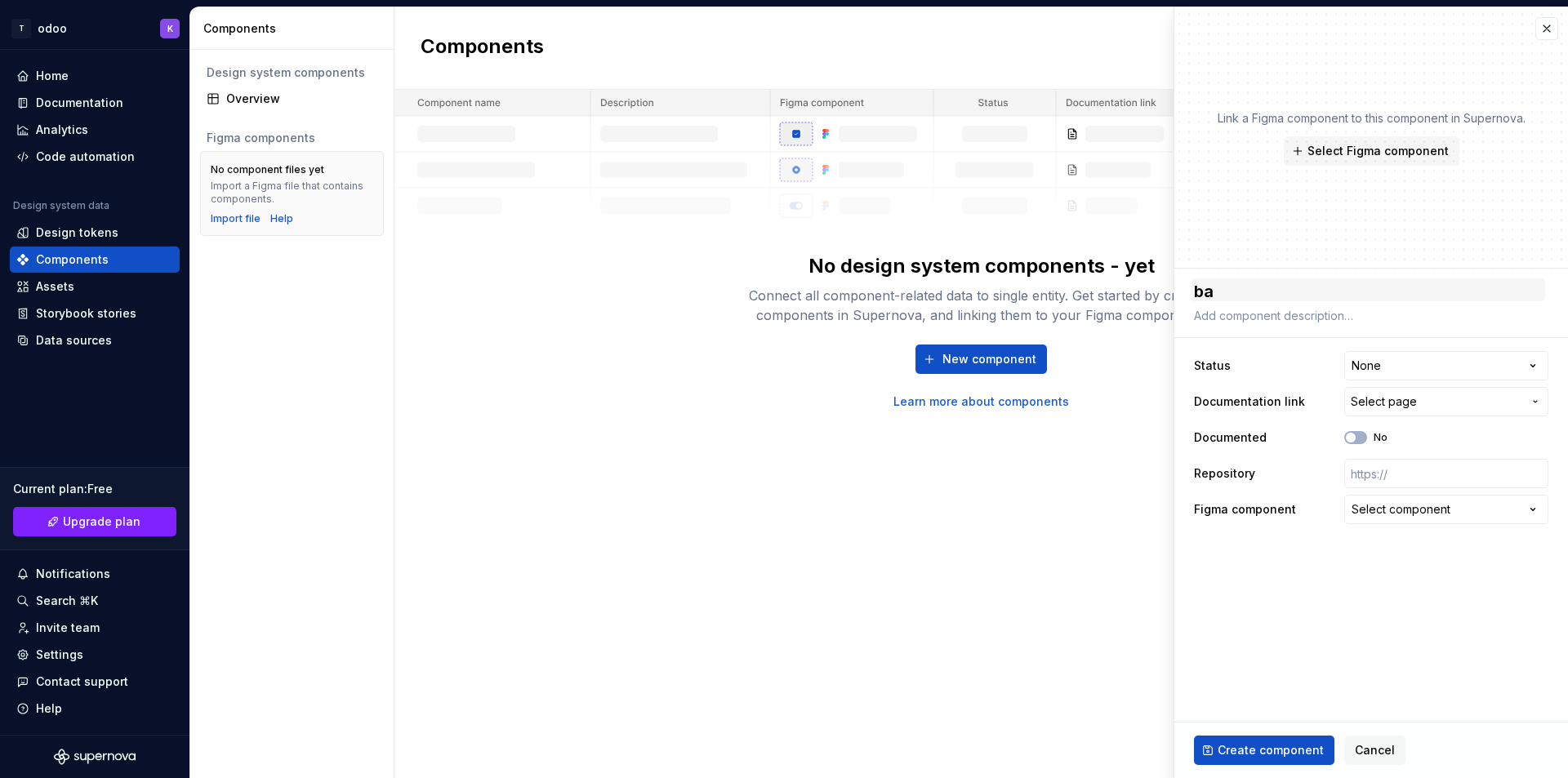
type textarea "*"
type textarea "bad"
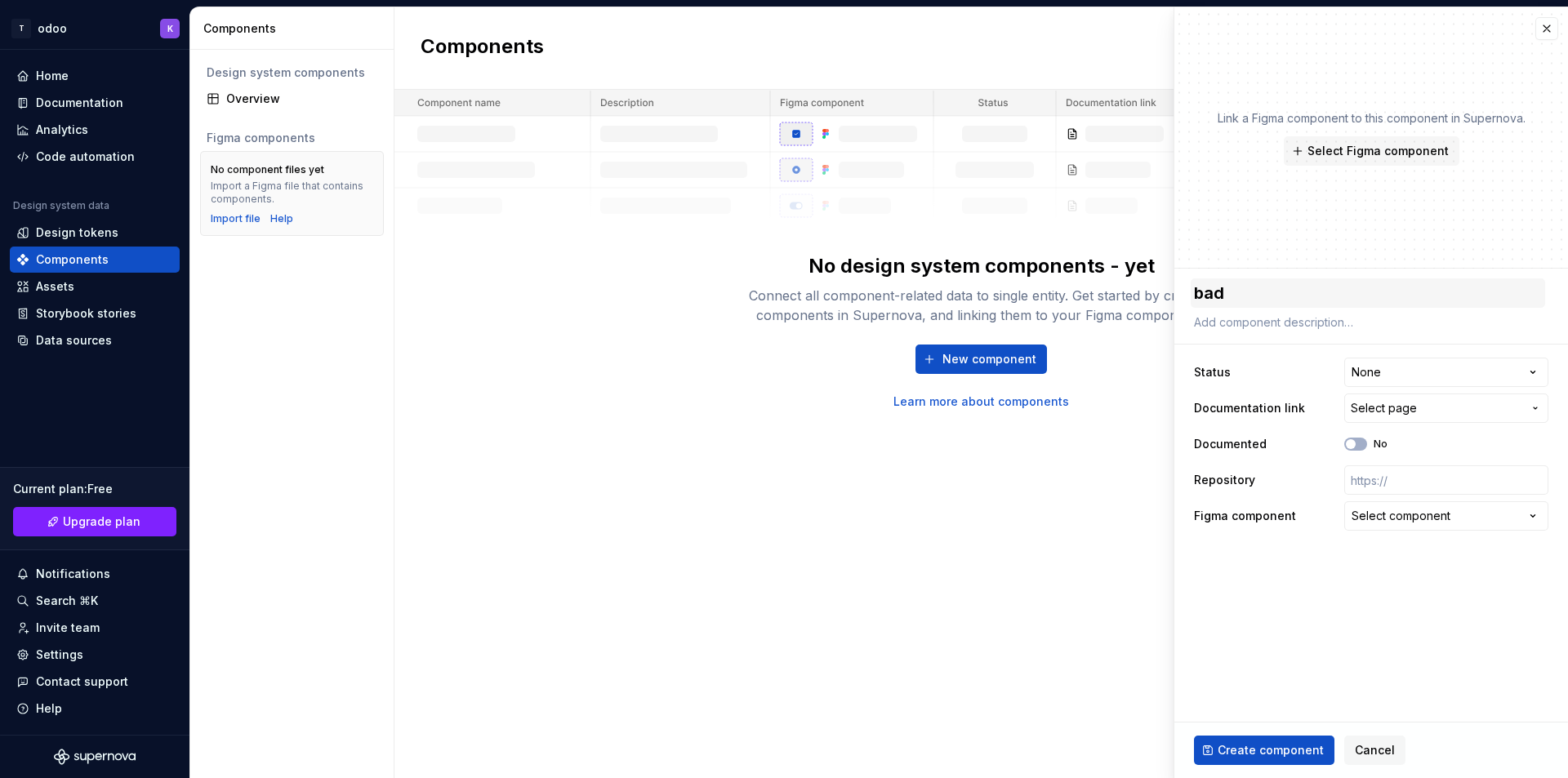
type textarea "*"
type textarea "badg"
type textarea "*"
type textarea "badge"
click at [1455, 377] on html "**********" at bounding box center [784, 389] width 1568 height 778
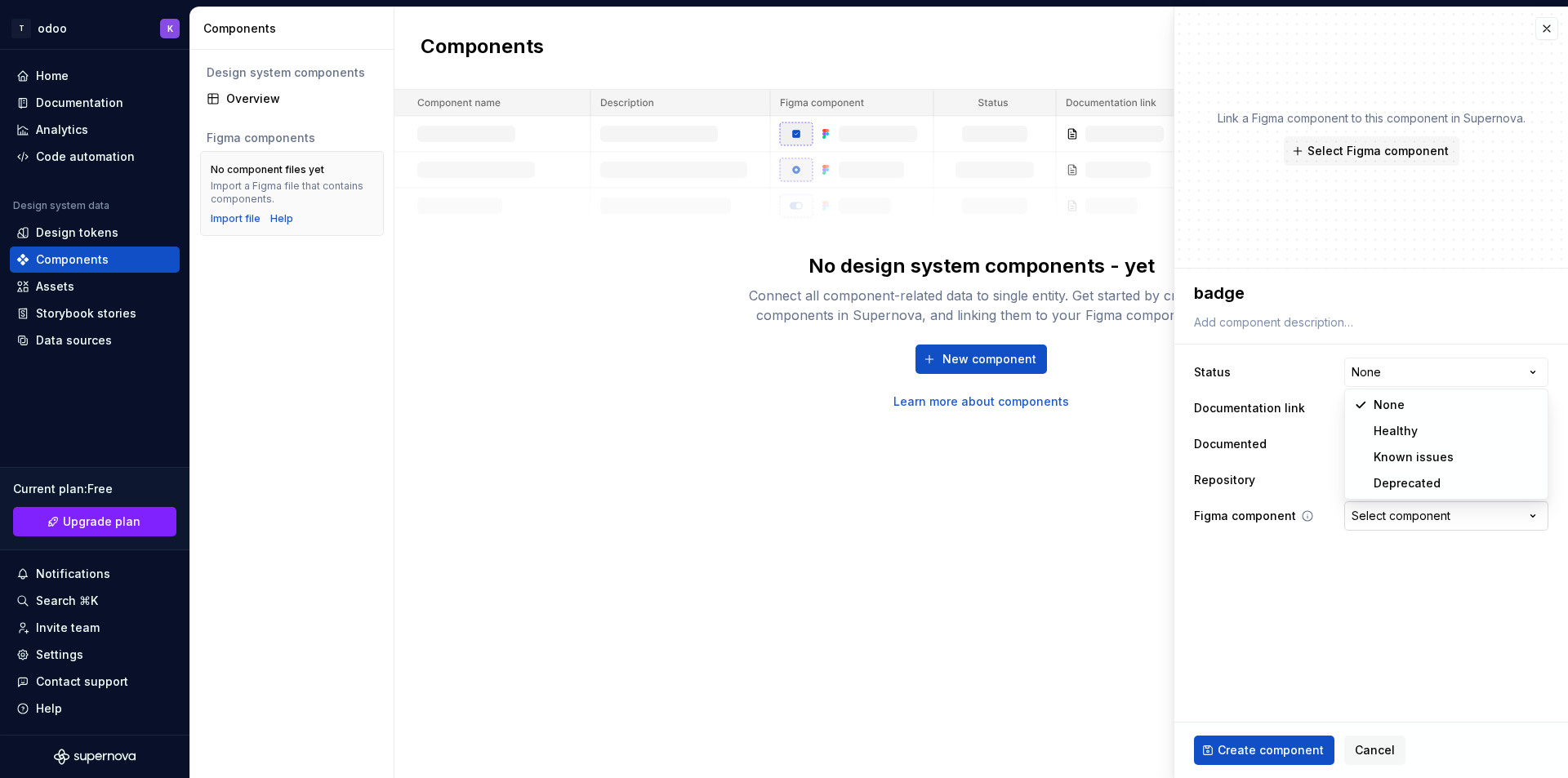
click at [1412, 541] on html "**********" at bounding box center [784, 389] width 1568 height 778
click at [1393, 414] on span "Select page" at bounding box center [1383, 408] width 66 height 17
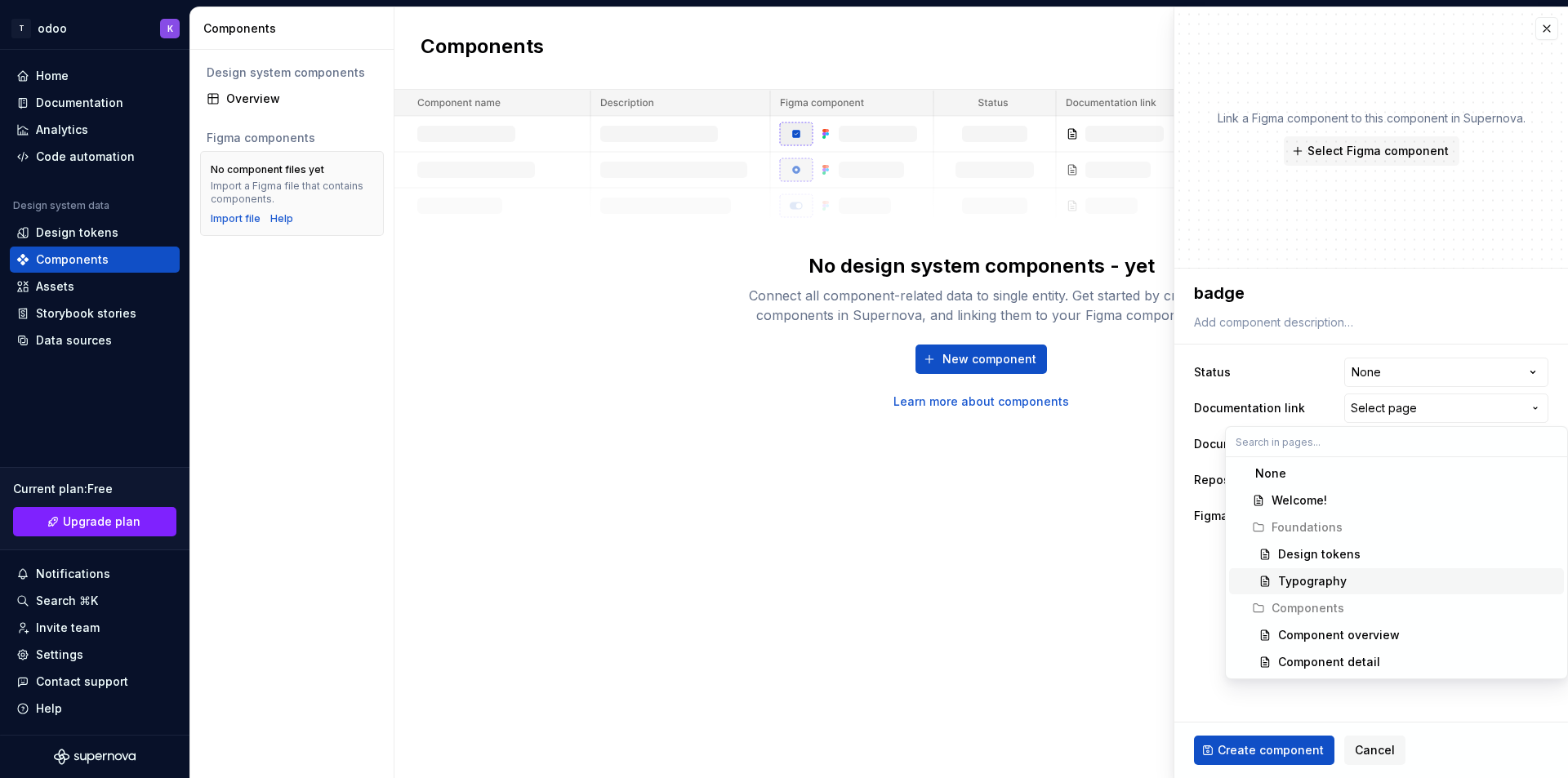
click at [1197, 594] on html "**********" at bounding box center [784, 389] width 1568 height 778
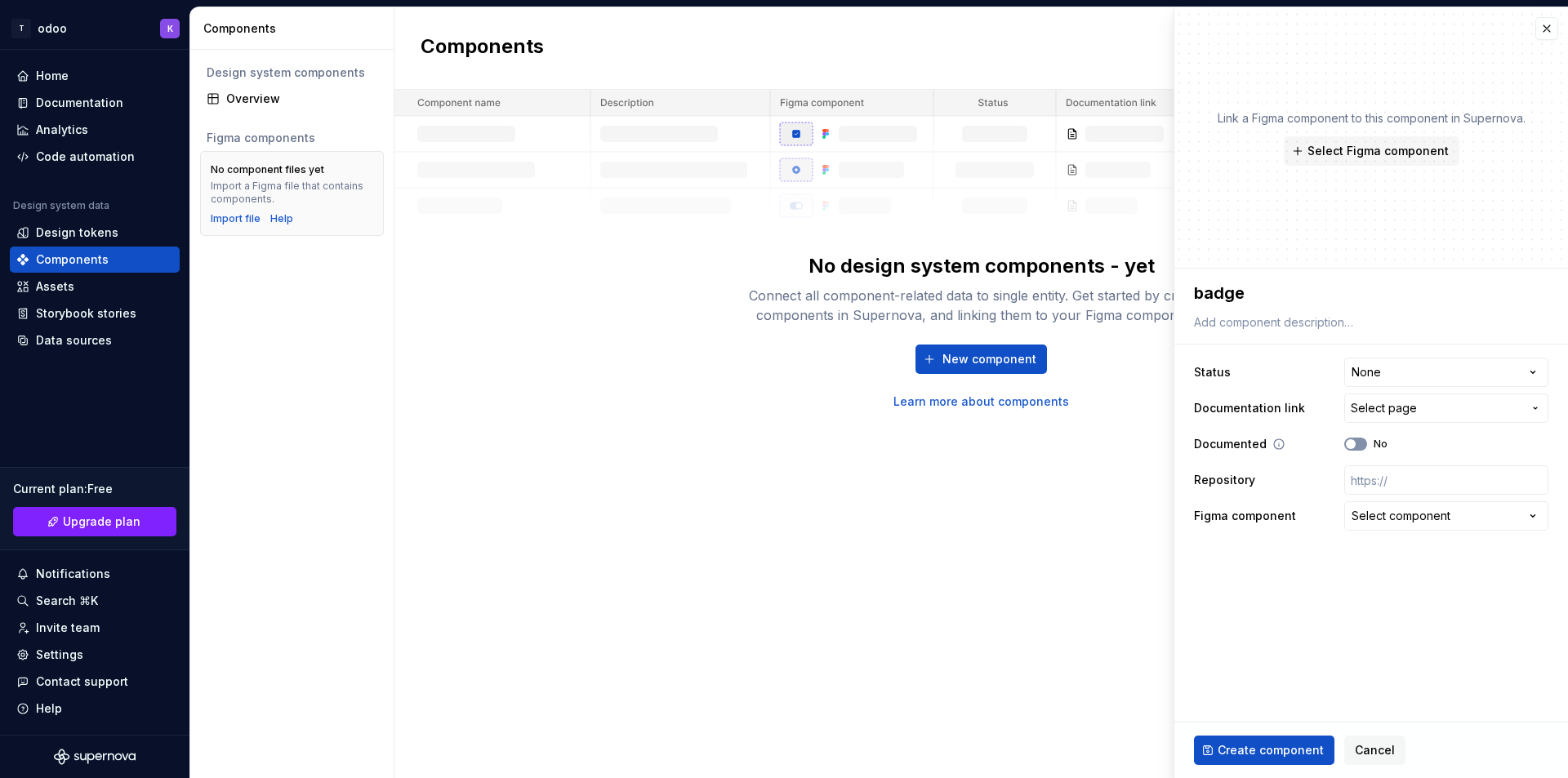
click at [1362, 448] on button "No" at bounding box center [1354, 444] width 23 height 13
click at [1362, 448] on span "button" at bounding box center [1360, 451] width 10 height 10
type textarea "*"
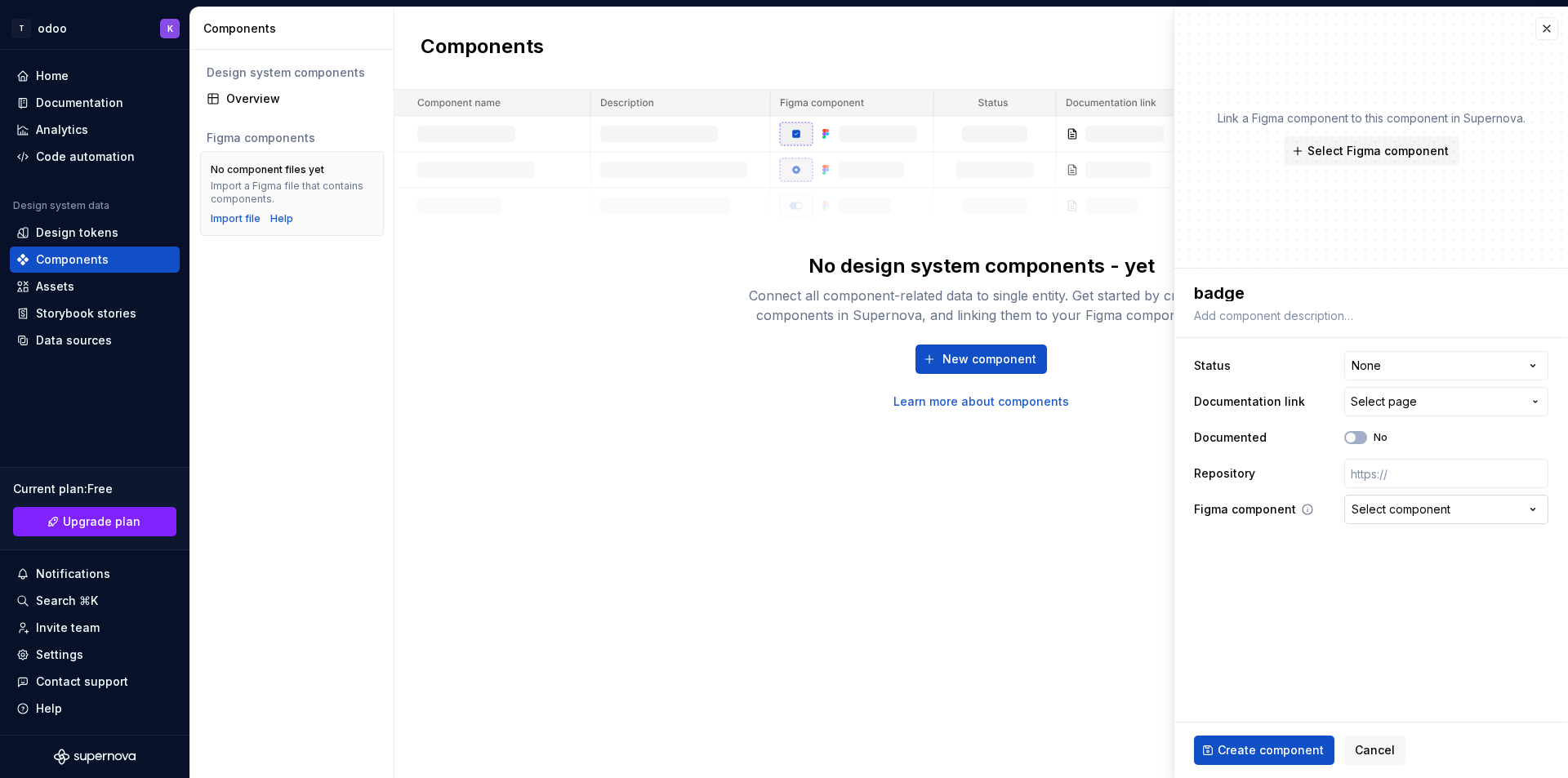
click at [1400, 515] on div "Select component" at bounding box center [1400, 510] width 99 height 17
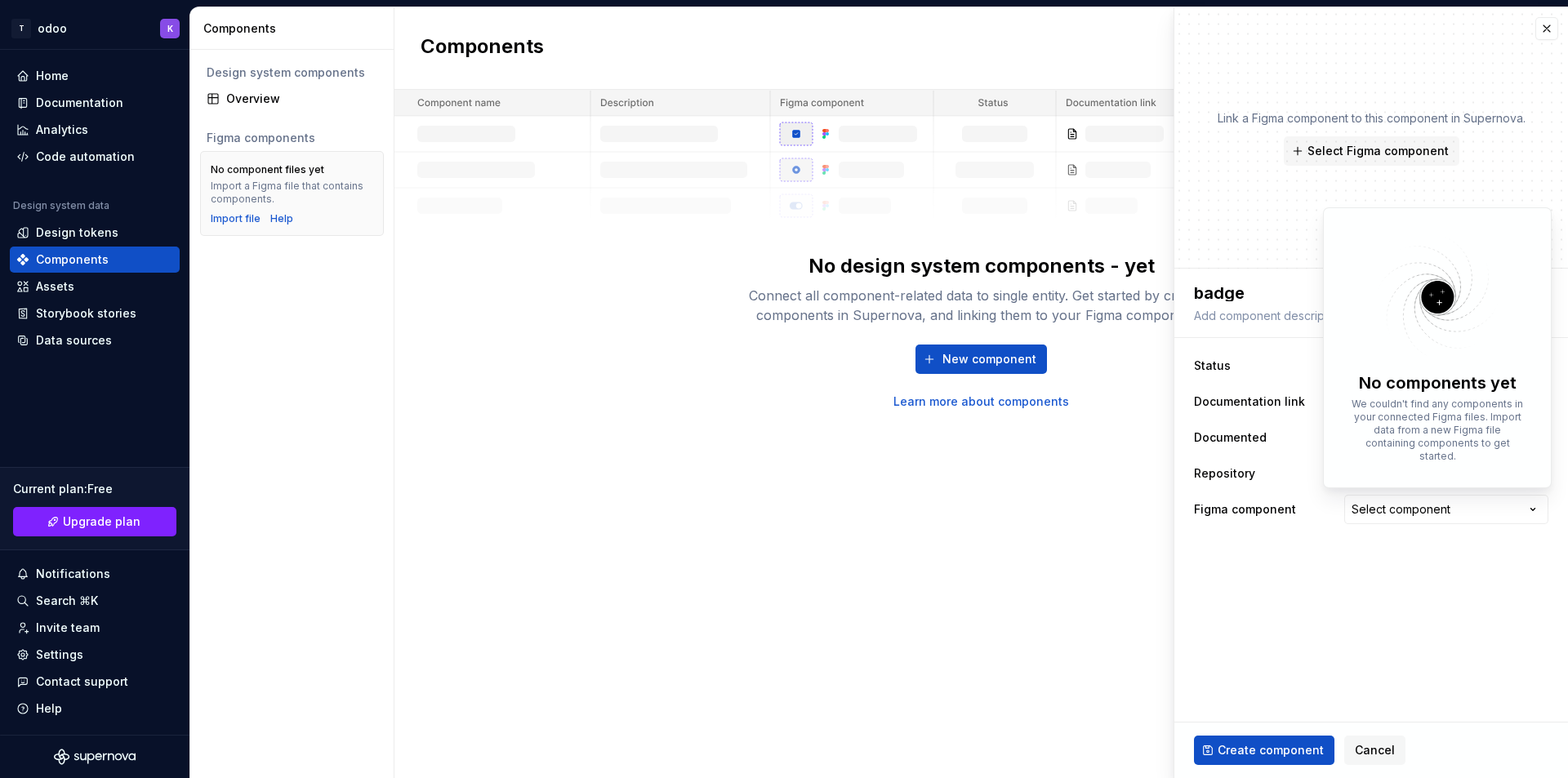
click at [1399, 515] on html "**********" at bounding box center [784, 389] width 1568 height 778
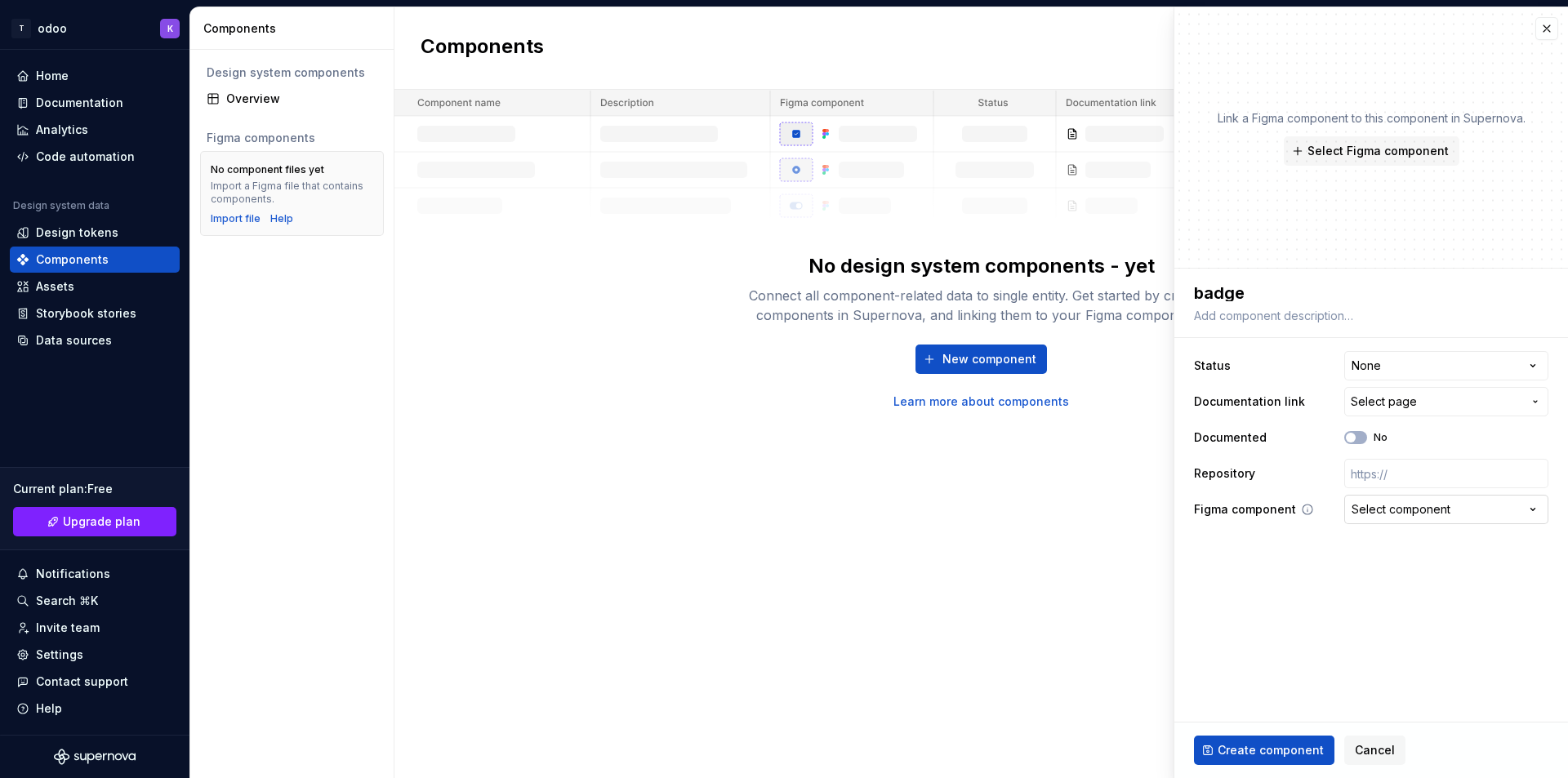
click at [1479, 515] on button "Select component" at bounding box center [1446, 510] width 204 height 29
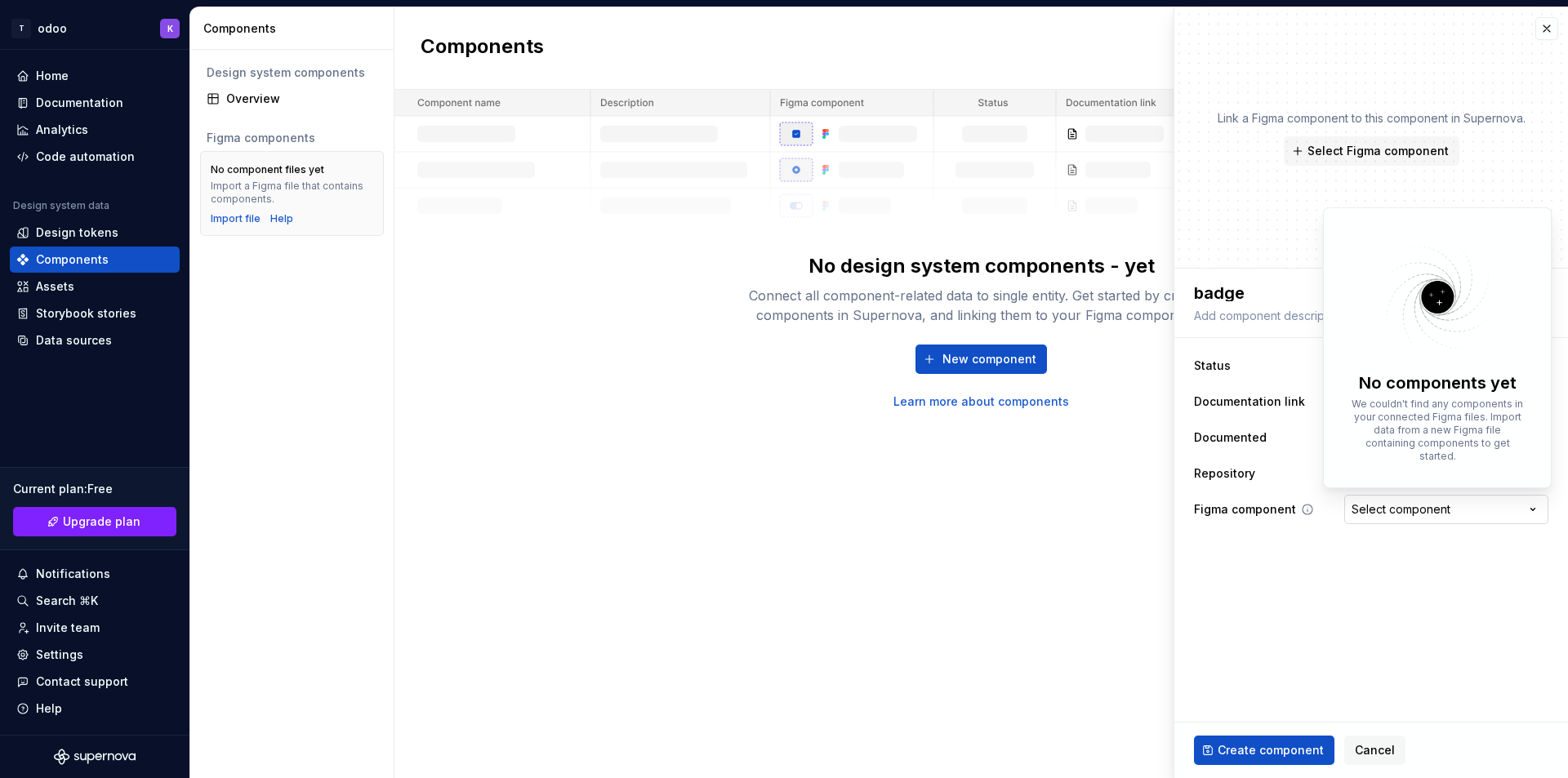
drag, startPoint x: 1529, startPoint y: 514, endPoint x: 1512, endPoint y: 513, distance: 17.0
click at [1530, 514] on html "**********" at bounding box center [784, 389] width 1568 height 778
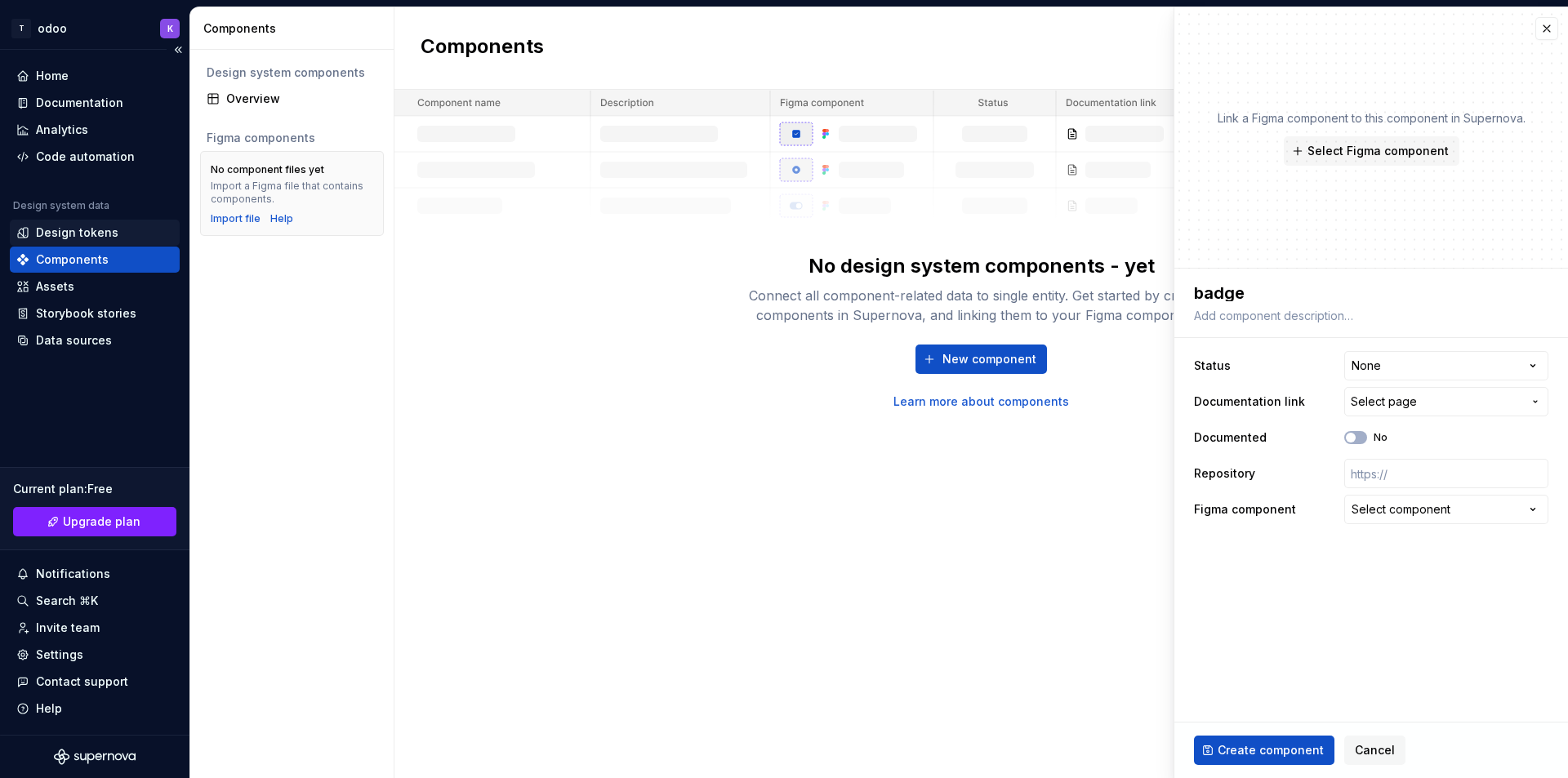
click at [60, 237] on div "Design tokens" at bounding box center [77, 232] width 82 height 17
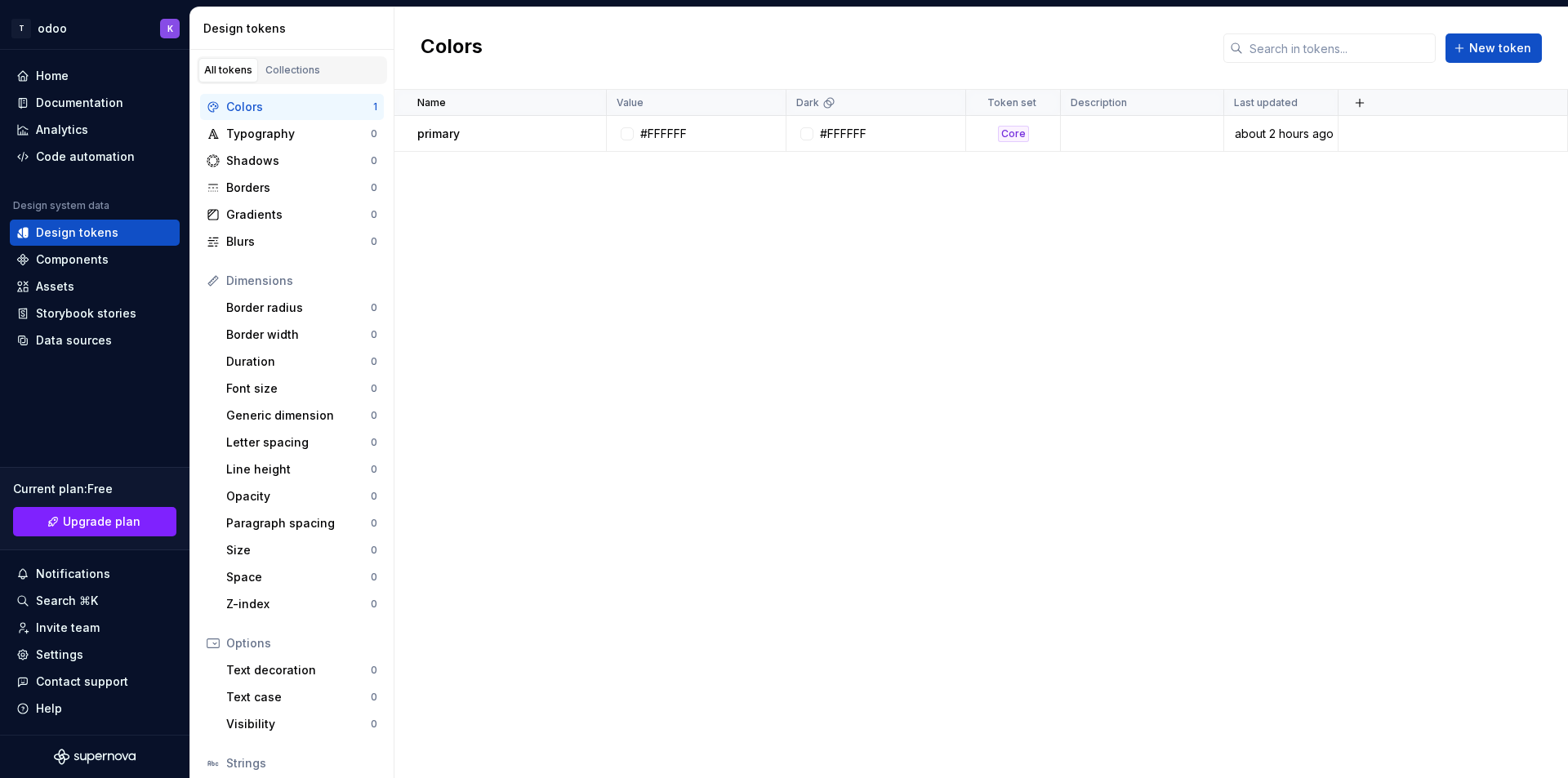
click at [609, 346] on div "Name Value Dark Token set Description Last updated primary #FFFFFF #FFFFFF Core…" at bounding box center [980, 434] width 1173 height 688
click at [583, 137] on button "button" at bounding box center [584, 133] width 23 height 23
click at [685, 364] on html "T odoo K Home Documentation Analytics Code automation Design system data Design…" at bounding box center [784, 389] width 1568 height 778
click at [1486, 56] on span "New token" at bounding box center [1499, 48] width 62 height 17
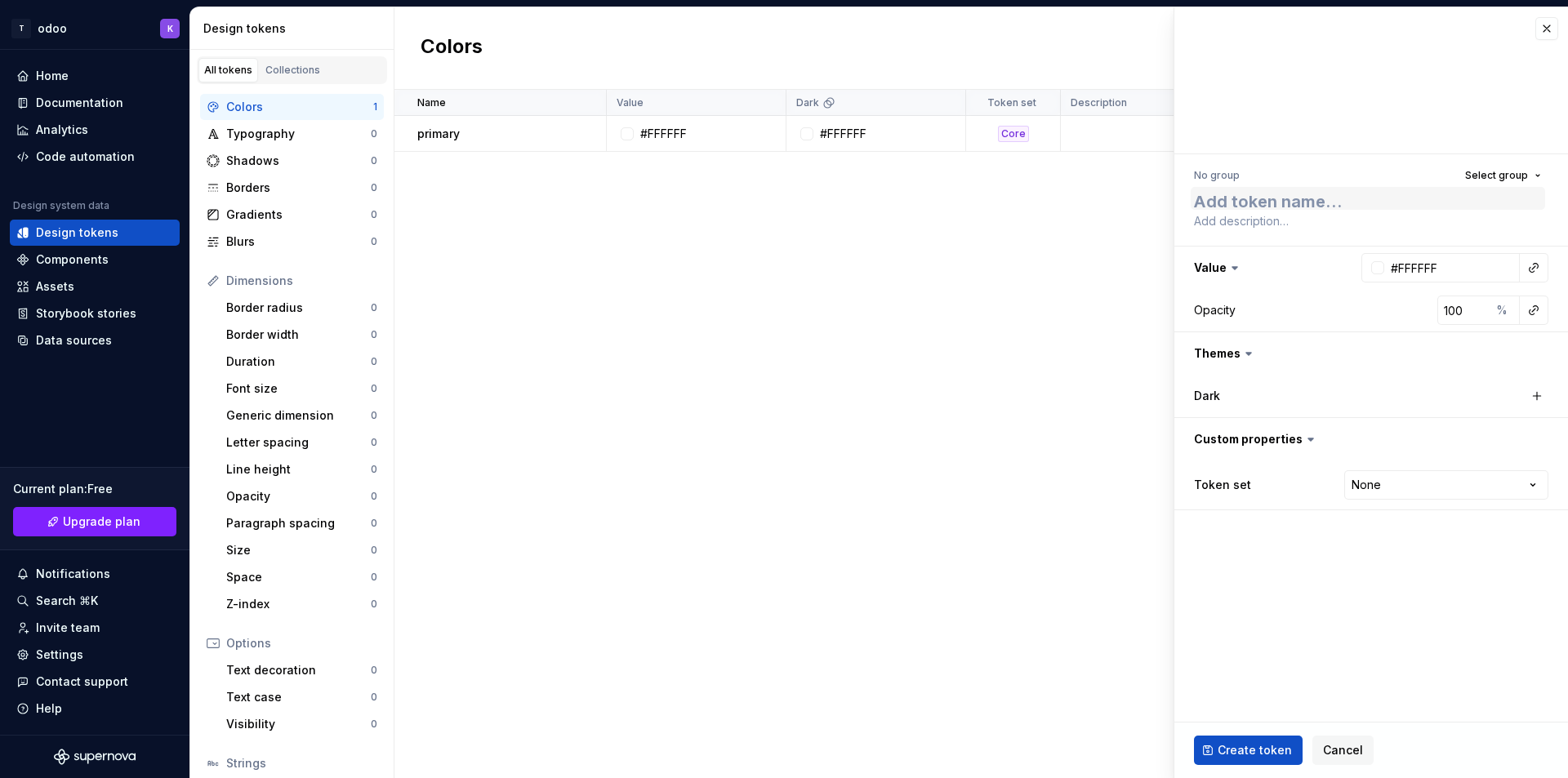
type textarea "*"
type textarea "ku"
type textarea "*"
type textarea "kul"
type textarea "*"
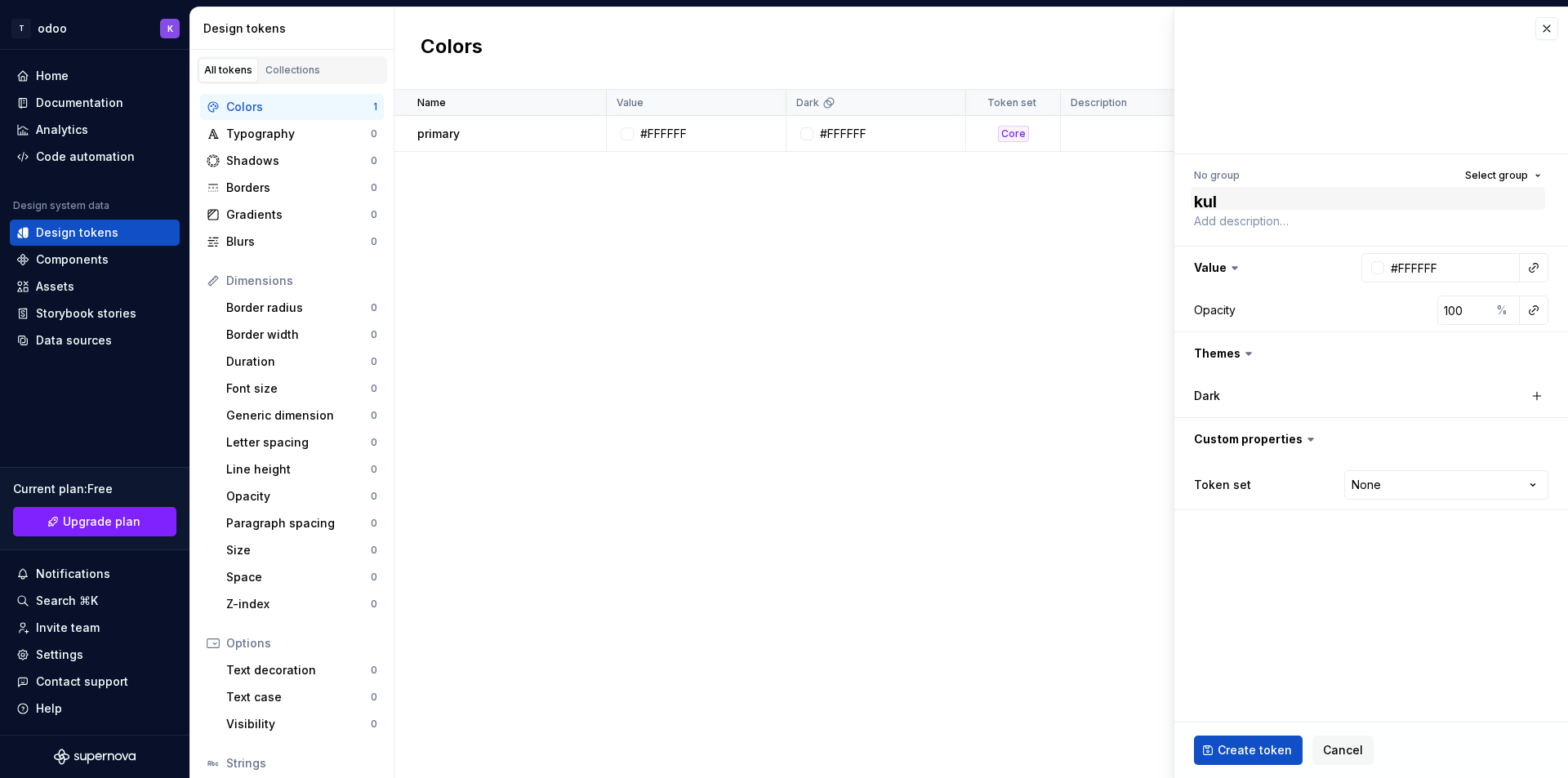
scroll to position [2, 0]
type textarea "kulai"
type textarea "*"
type textarea "kulaib"
drag, startPoint x: 1368, startPoint y: 270, endPoint x: 1378, endPoint y: 267, distance: 10.4
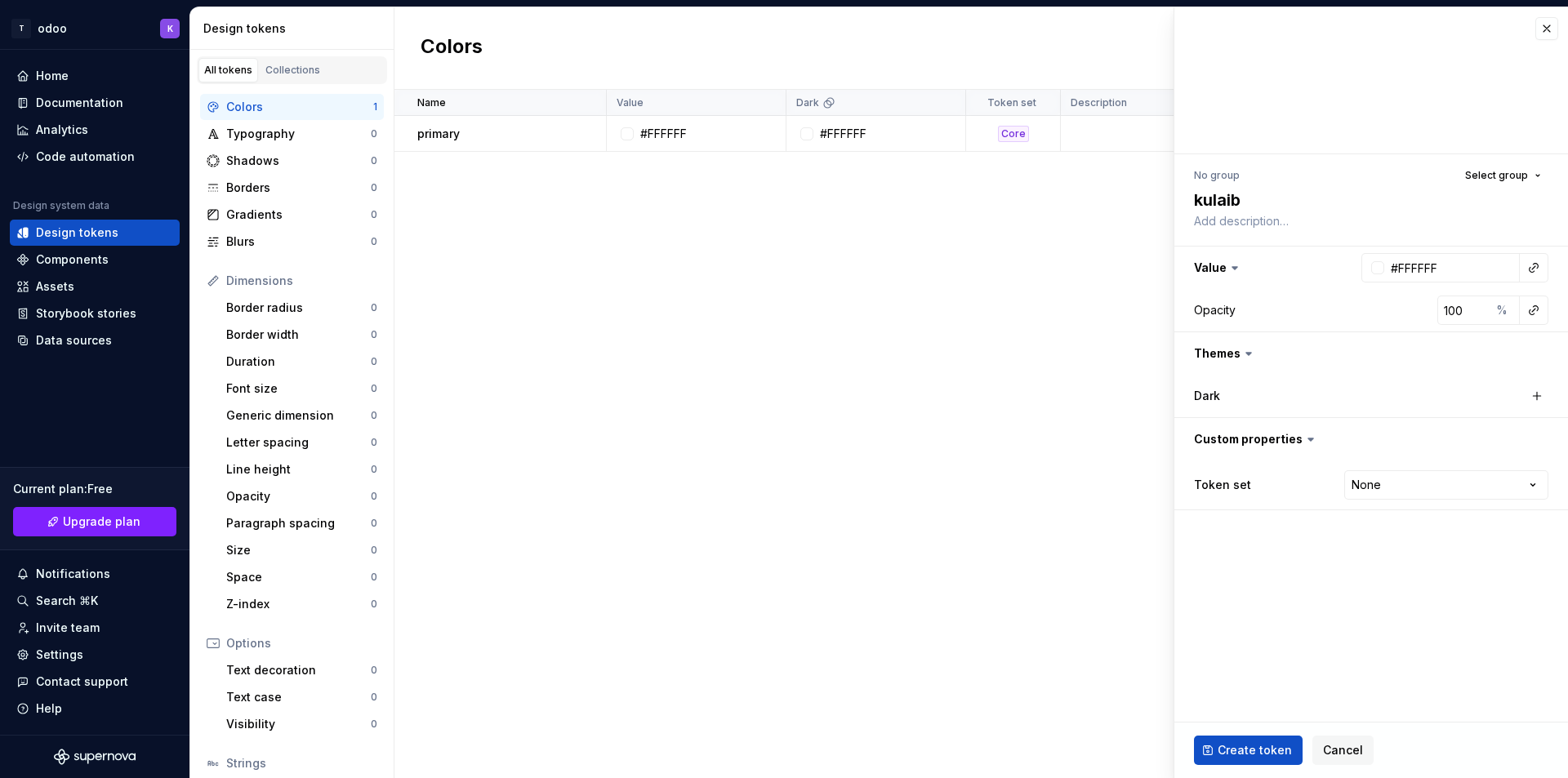
click at [1371, 268] on div at bounding box center [1376, 267] width 17 height 13
click at [1378, 267] on html "T odoo K Home Documentation Analytics Code automation Design system data Design…" at bounding box center [784, 389] width 1568 height 778
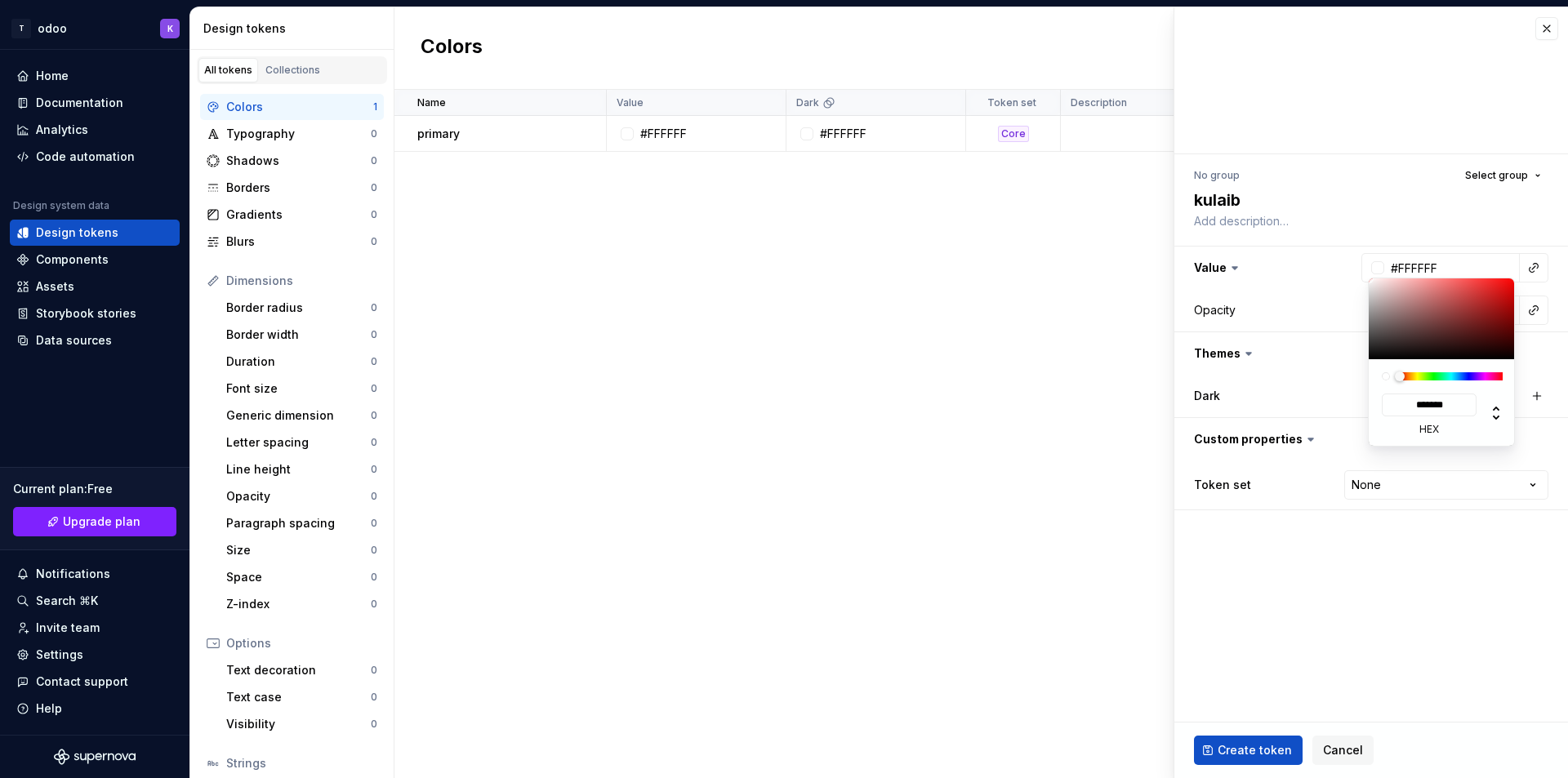
type input "#A01F1F"
type input "*******"
click at [1487, 309] on div at bounding box center [1442, 318] width 147 height 80
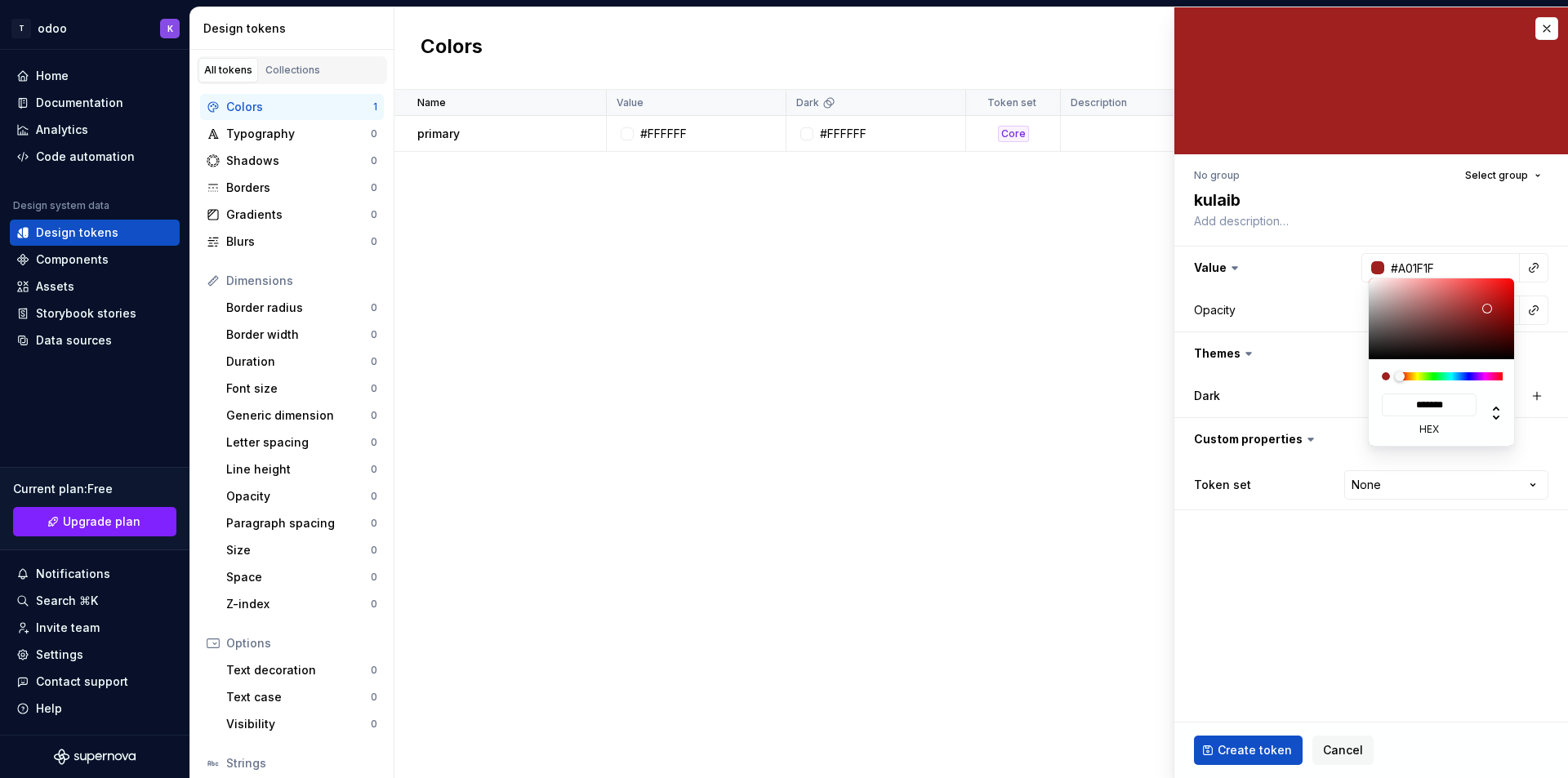
click at [1314, 384] on html "T odoo K Home Documentation Analytics Code automation Design system data Design…" at bounding box center [784, 389] width 1568 height 778
type textarea "*"
click at [1249, 311] on html "T odoo K Home Documentation Analytics Code automation Design system data Design…" at bounding box center [784, 389] width 1568 height 778
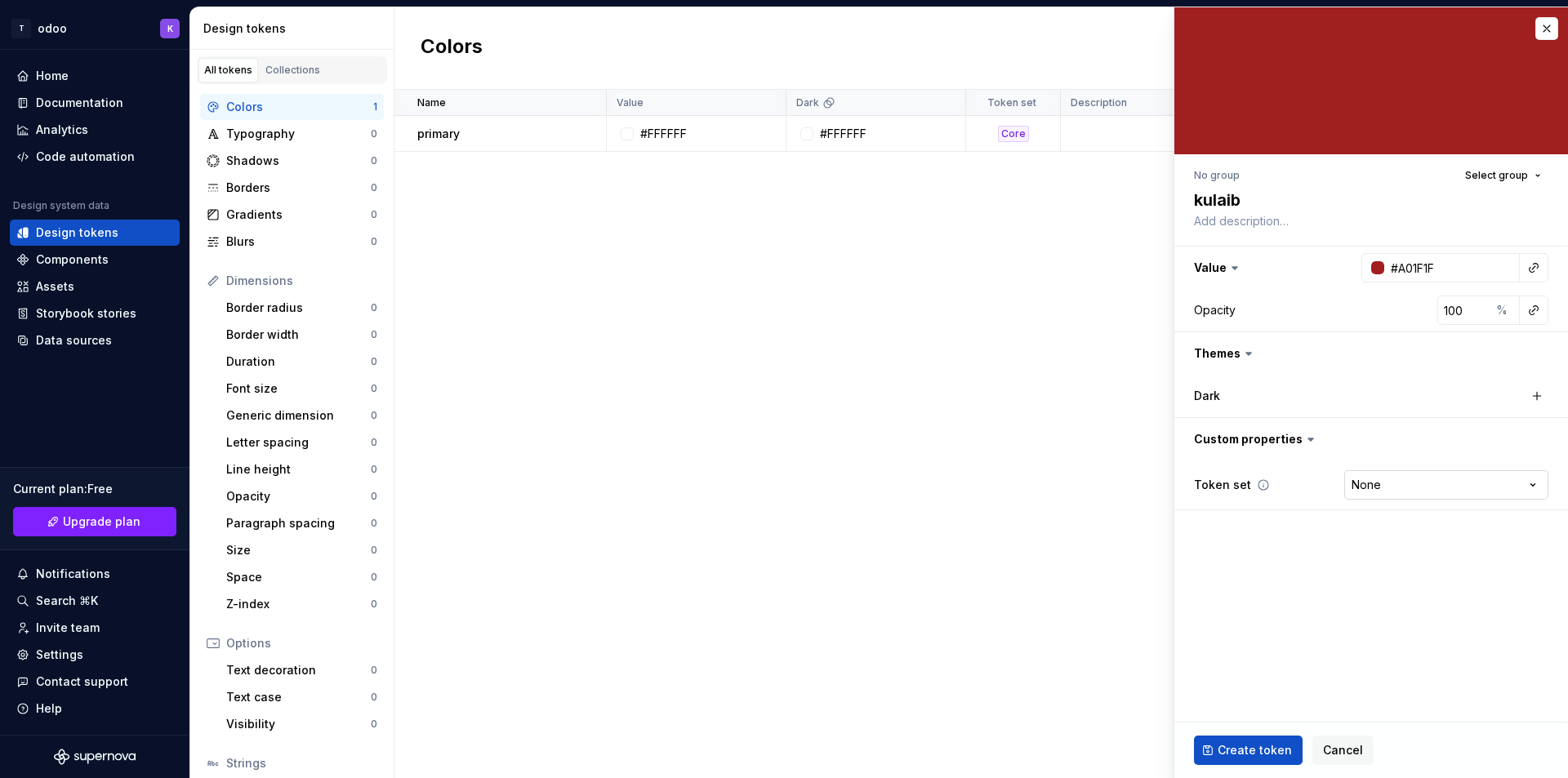
click at [1412, 483] on html "T odoo K Home Documentation Analytics Code automation Design system data Design…" at bounding box center [784, 389] width 1568 height 778
select select "**********"
click at [1242, 747] on span "Create token" at bounding box center [1254, 750] width 74 height 17
type textarea "*"
type input "#FFFFFF"
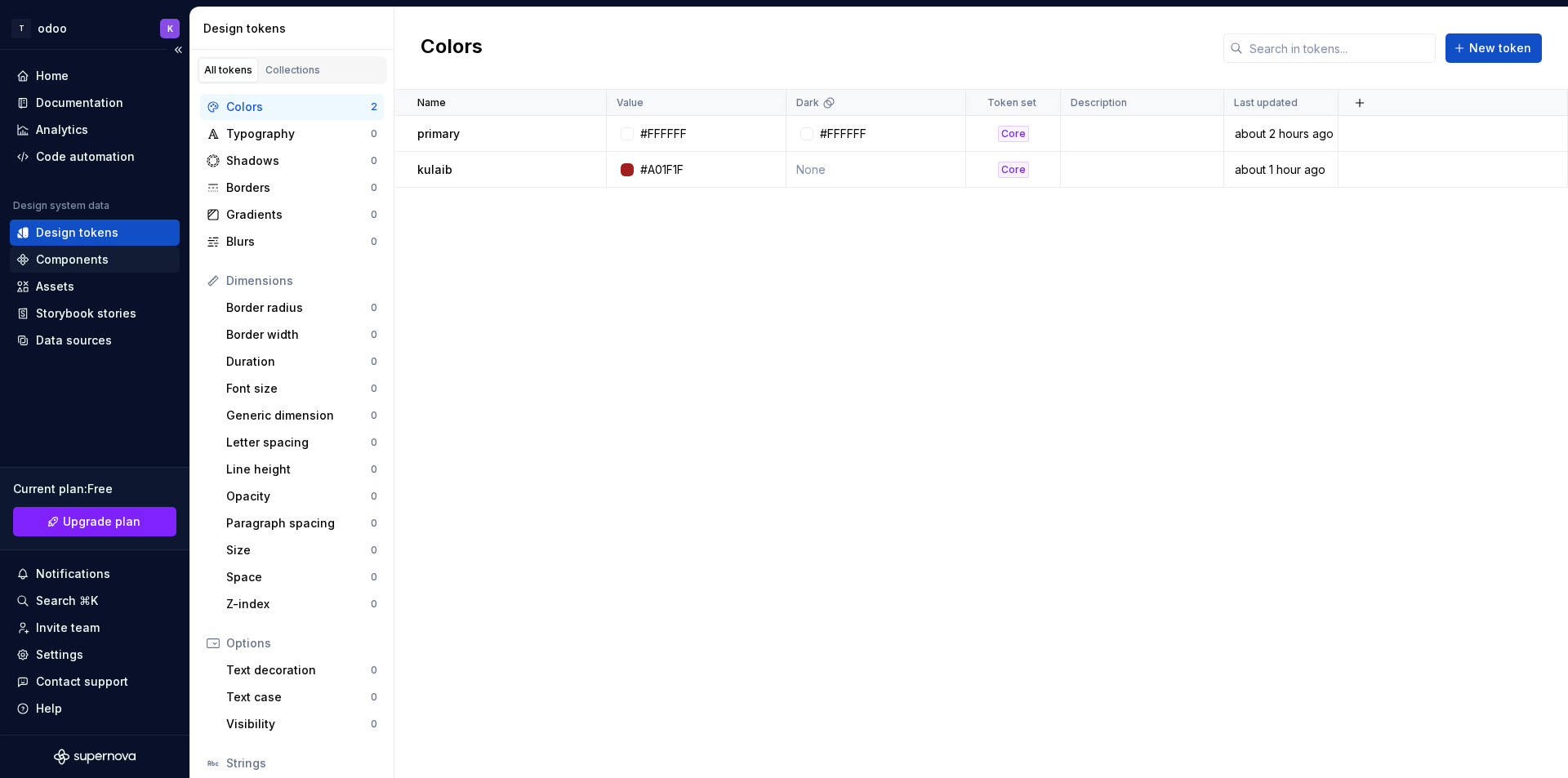
click at [86, 265] on div "Components" at bounding box center [73, 260] width 73 height 17
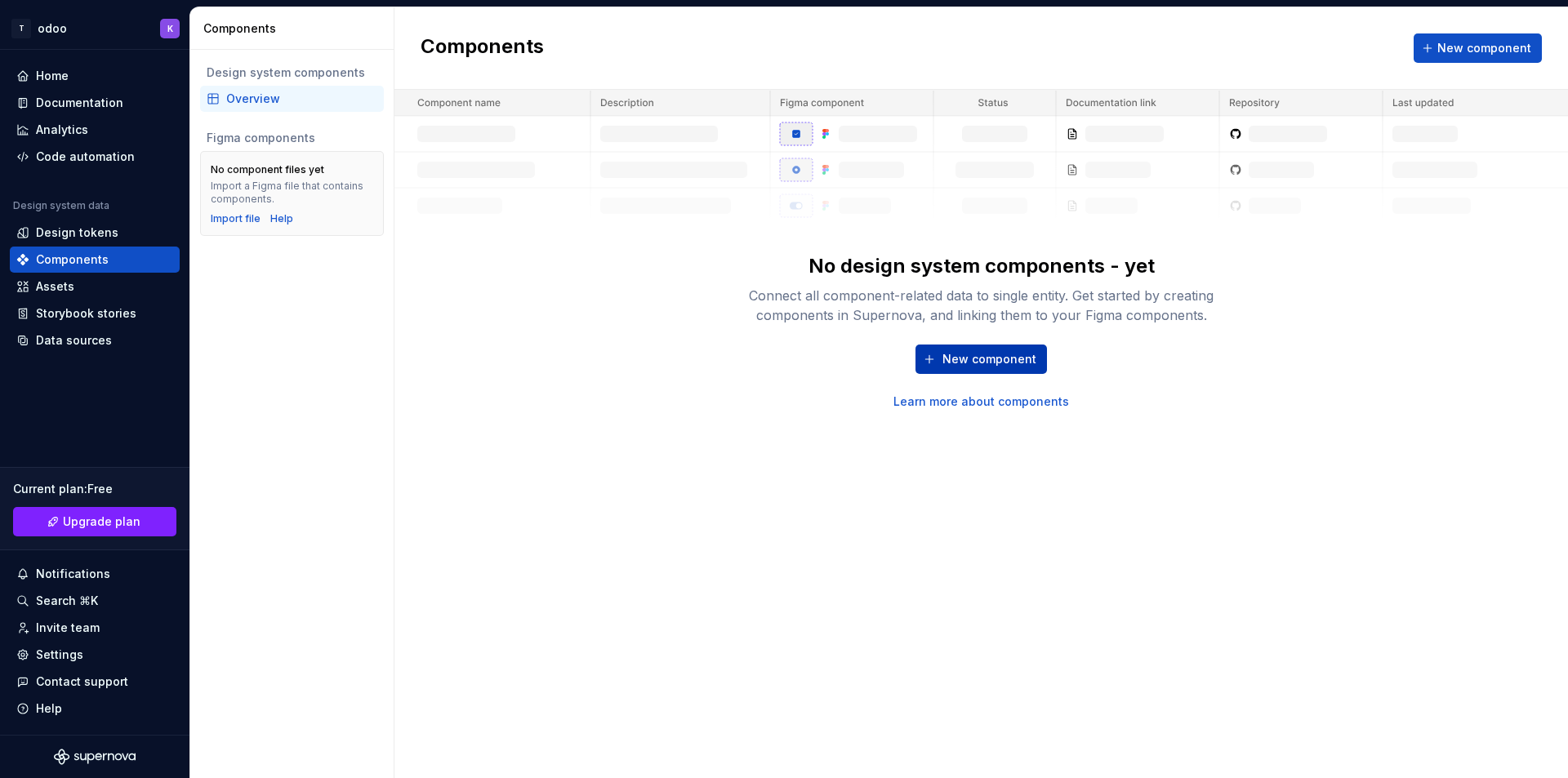
click at [959, 350] on button "New component" at bounding box center [981, 360] width 131 height 29
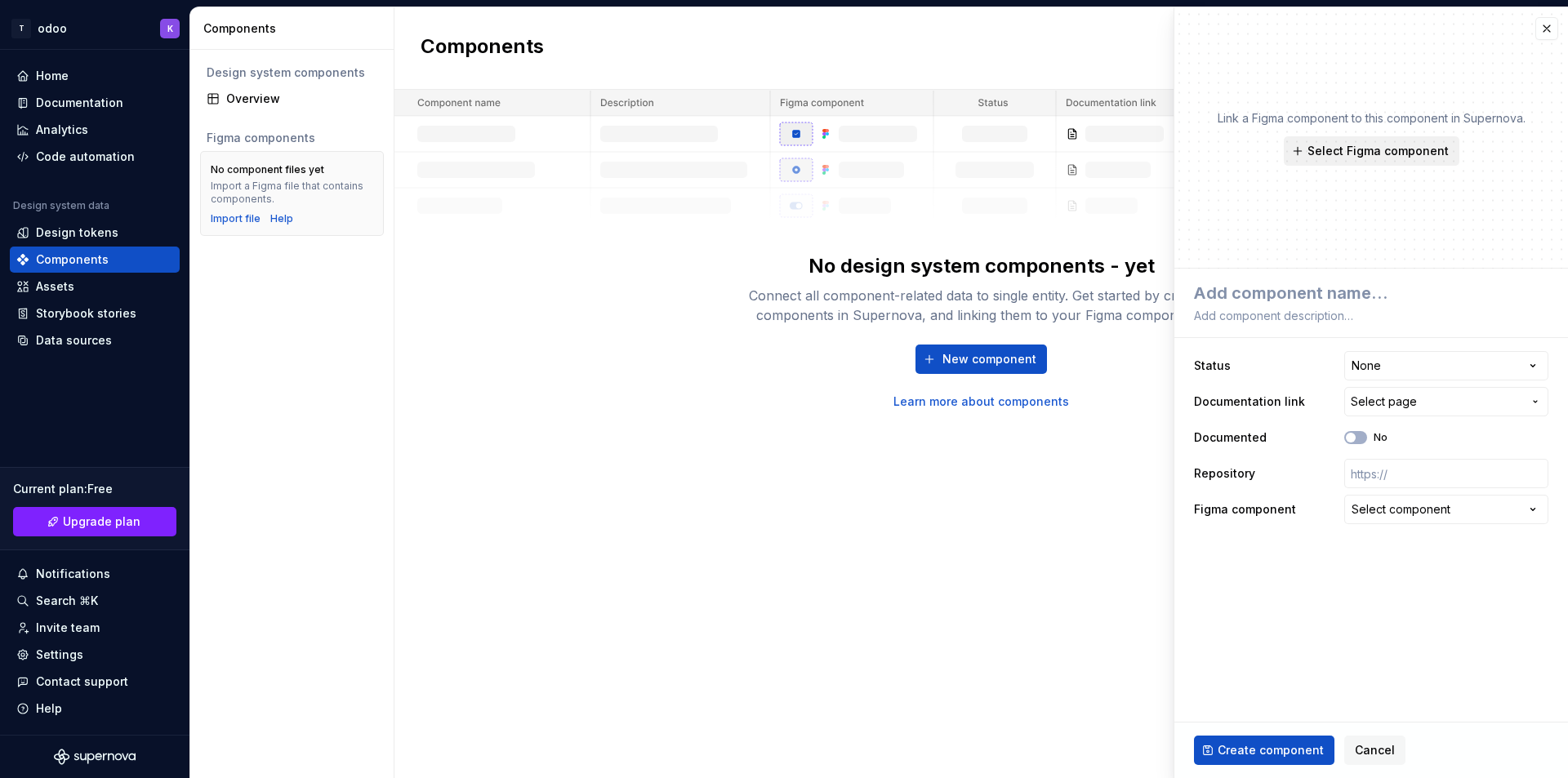
click at [1353, 157] on span "Select Figma component" at bounding box center [1378, 151] width 141 height 17
click at [1513, 233] on div "Link a Figma component to this component in Supernova. Select Figma component" at bounding box center [1371, 137] width 394 height 262
click at [1259, 301] on textarea at bounding box center [1368, 289] width 355 height 23
type textarea "*"
type textarea "d"
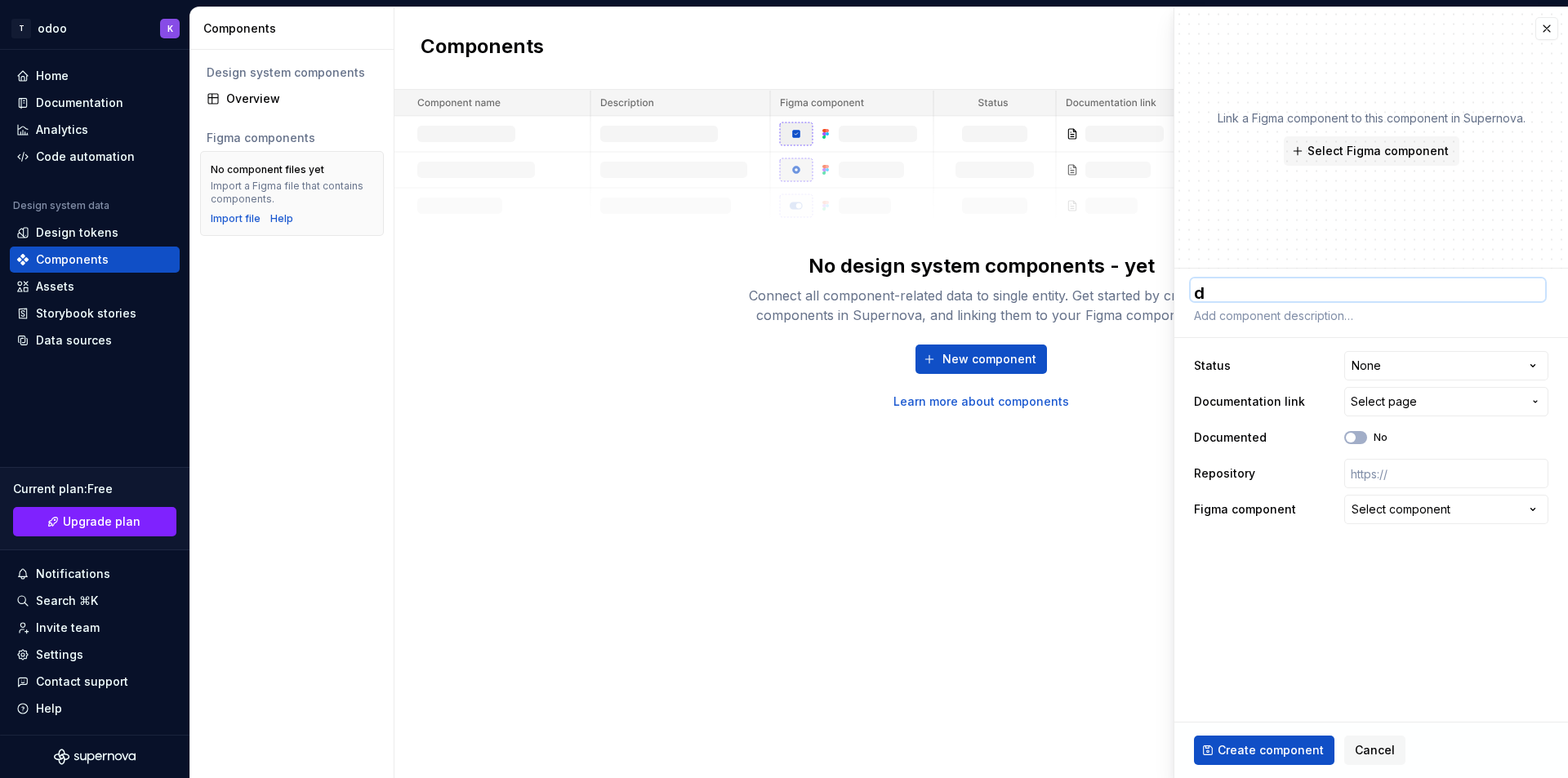
scroll to position [2, 0]
type textarea "*"
type textarea "dd"
type textarea "*"
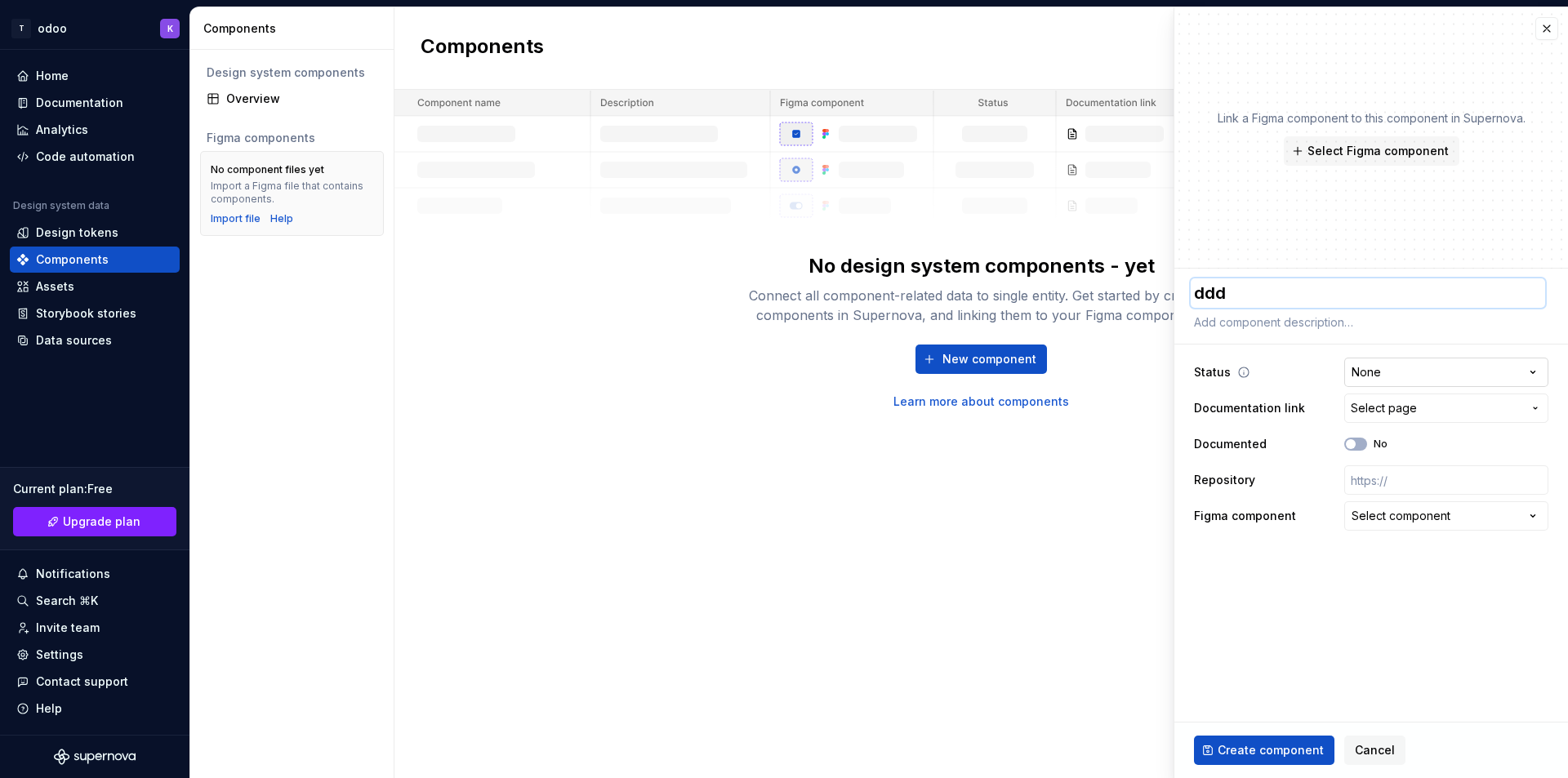
type textarea "ddd"
click at [1383, 378] on html "**********" at bounding box center [784, 389] width 1568 height 778
click at [1412, 377] on html "**********" at bounding box center [784, 389] width 1568 height 778
click at [1237, 752] on span "Create component" at bounding box center [1270, 750] width 106 height 17
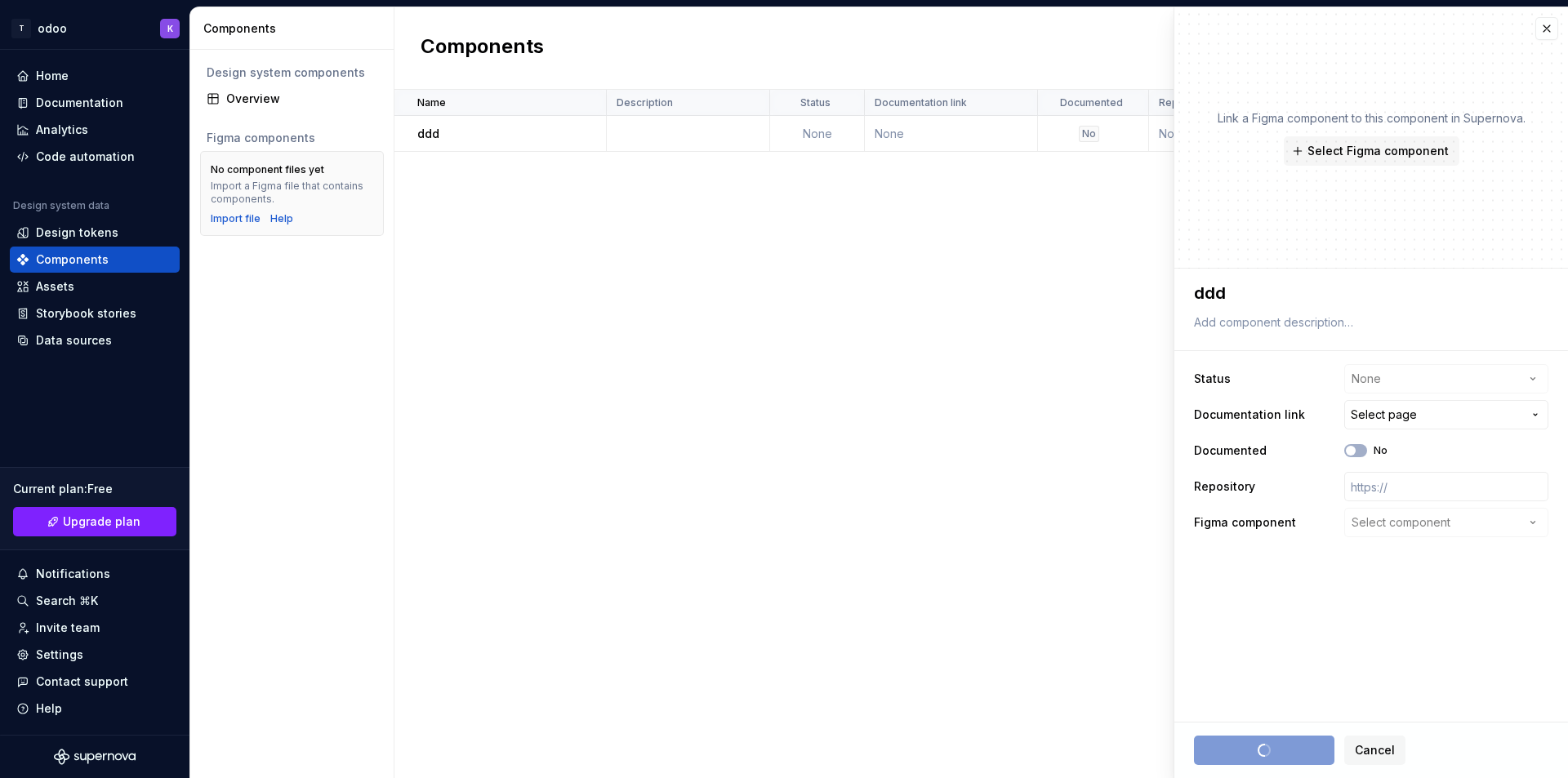
type textarea "*"
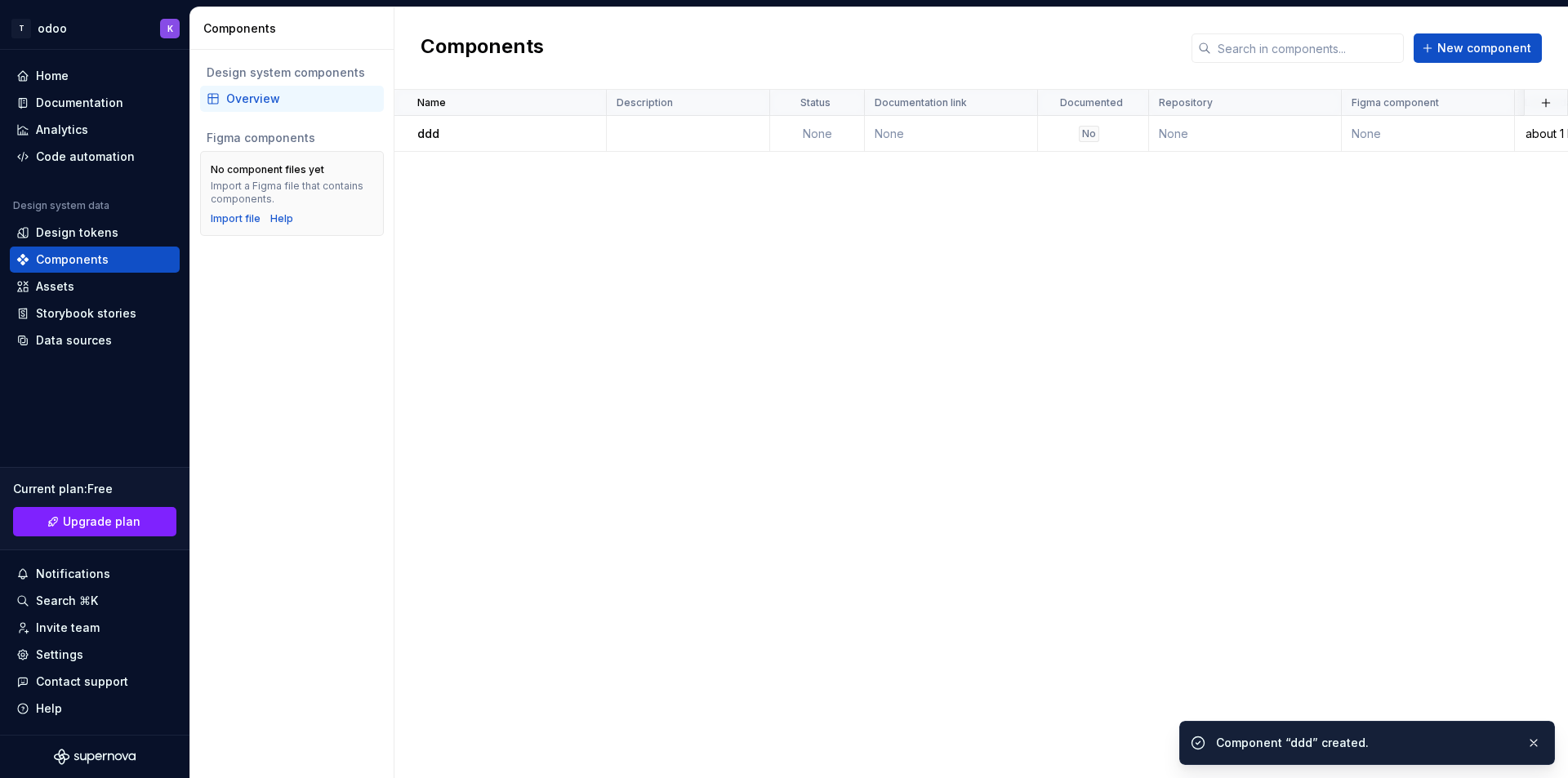
click at [736, 396] on div "Name Description Status Documentation link Documented Repository Figma componen…" at bounding box center [980, 434] width 1173 height 688
click at [1454, 137] on td "None" at bounding box center [1428, 133] width 173 height 36
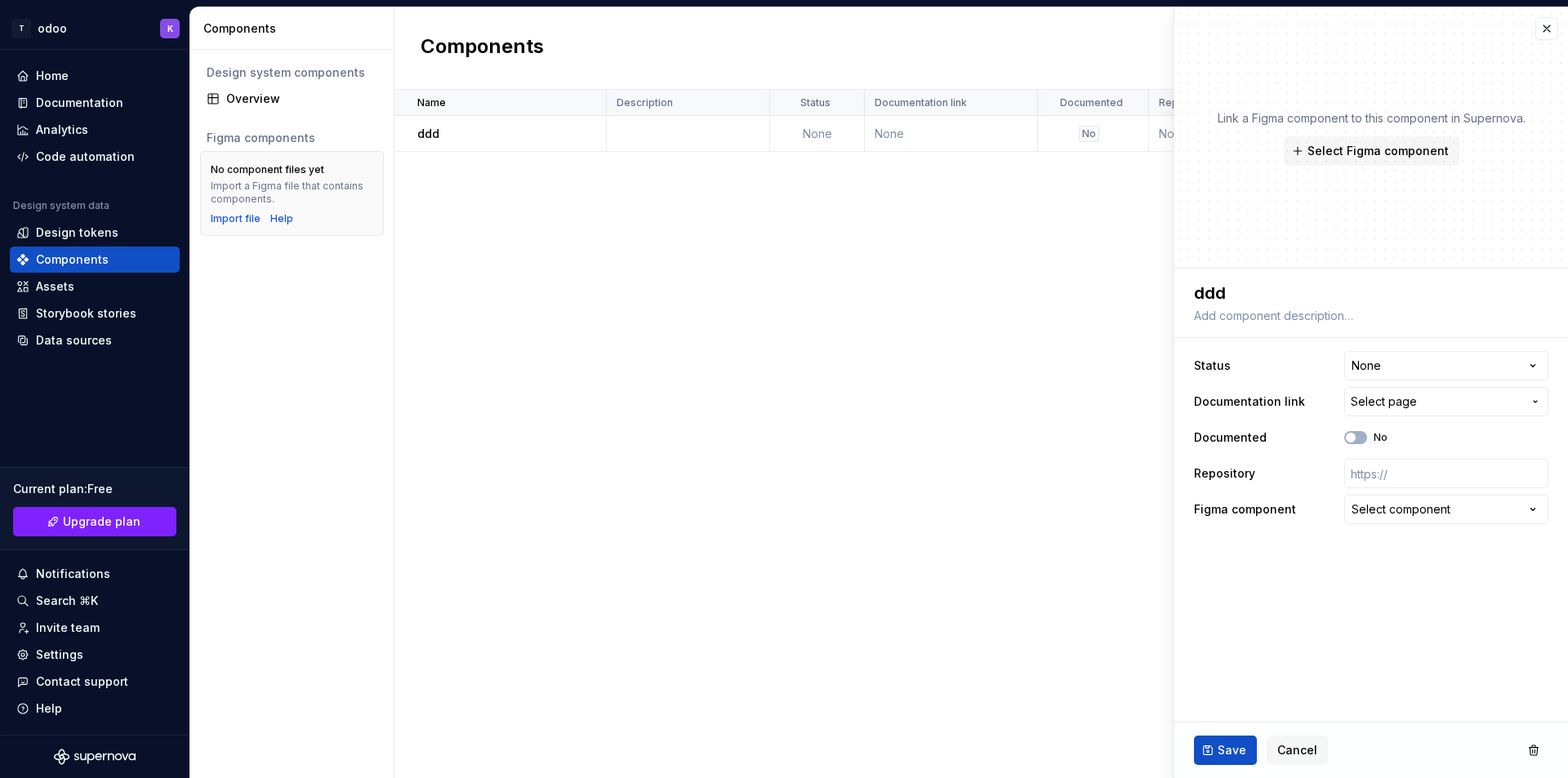
click at [645, 288] on div "Name Description Status Documentation link Documented Repository Figma componen…" at bounding box center [980, 434] width 1173 height 688
type textarea "*"
